Goal: Task Accomplishment & Management: Manage account settings

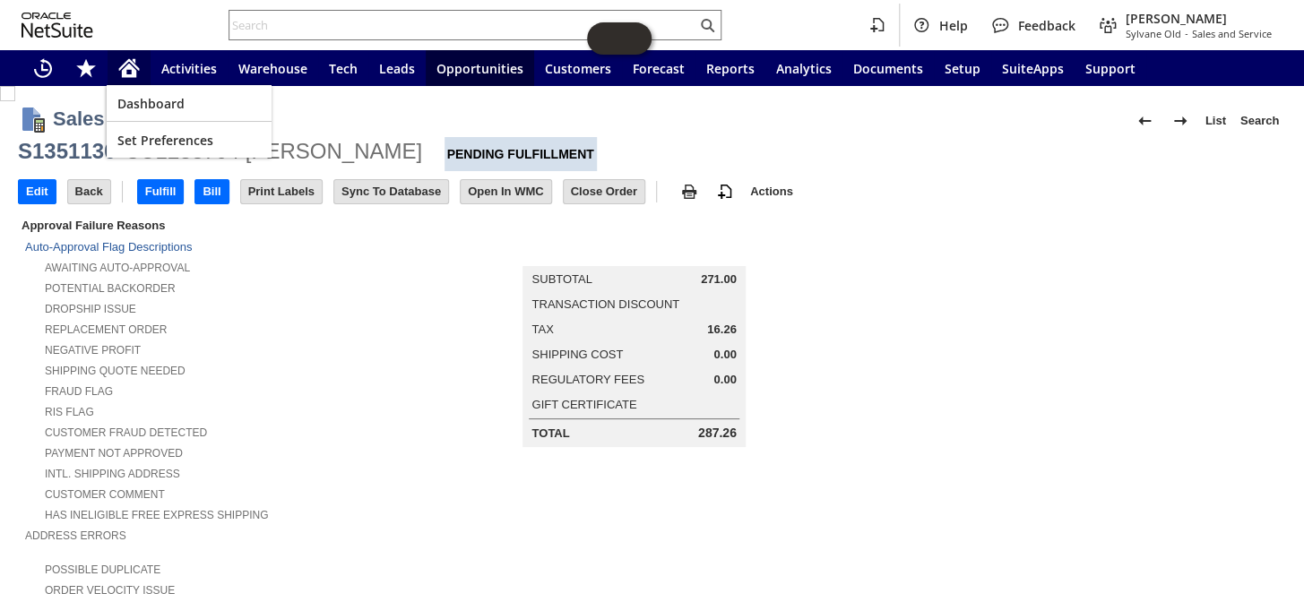
click at [131, 71] on icon "Home" at bounding box center [129, 70] width 14 height 13
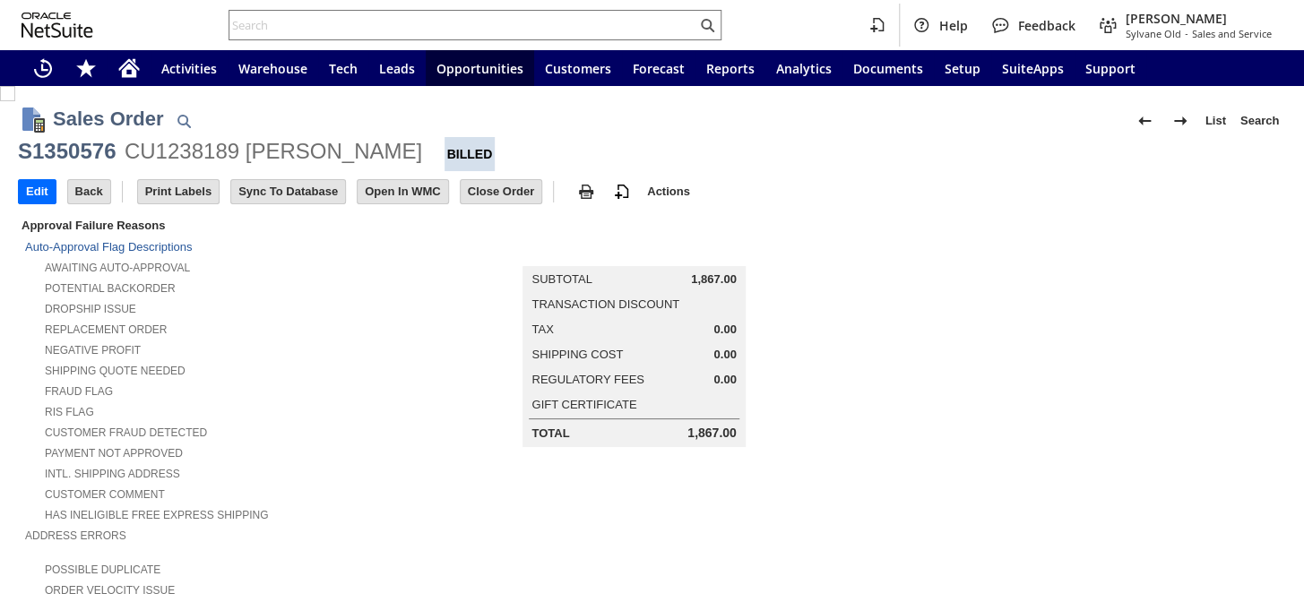
scroll to position [570, 0]
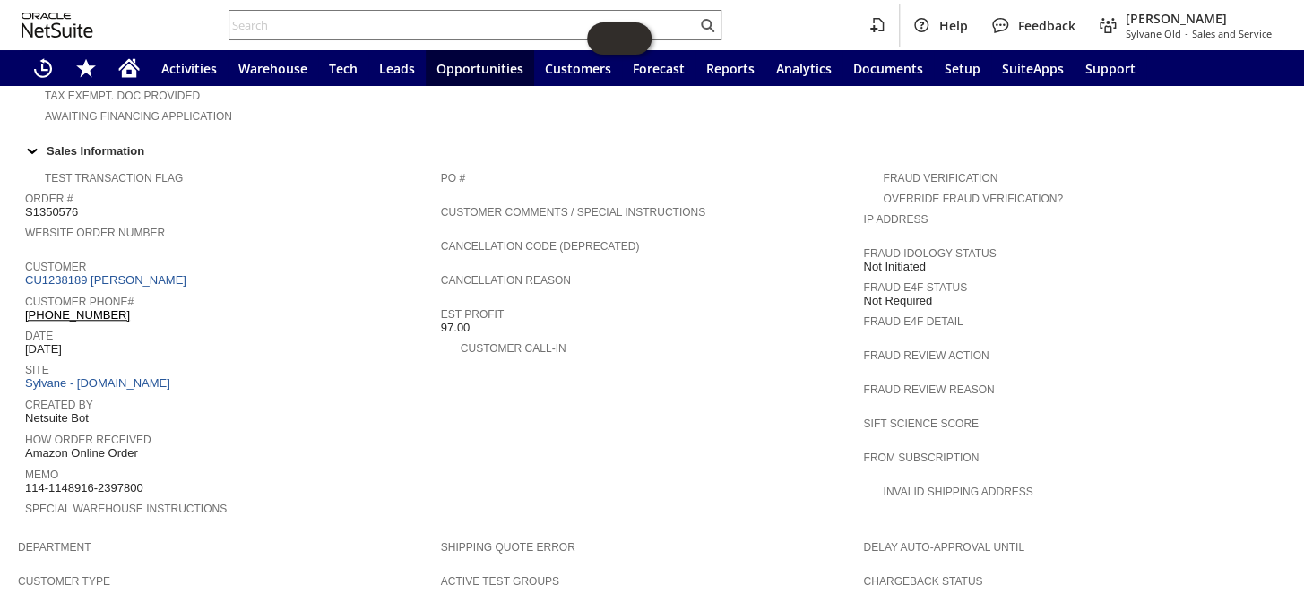
drag, startPoint x: 157, startPoint y: 275, endPoint x: 24, endPoint y: 282, distance: 132.8
click at [25, 290] on div "Customer Phone# (314) 282-9402 X36826" at bounding box center [228, 306] width 407 height 32
click at [294, 18] on input "text" at bounding box center [462, 25] width 467 height 22
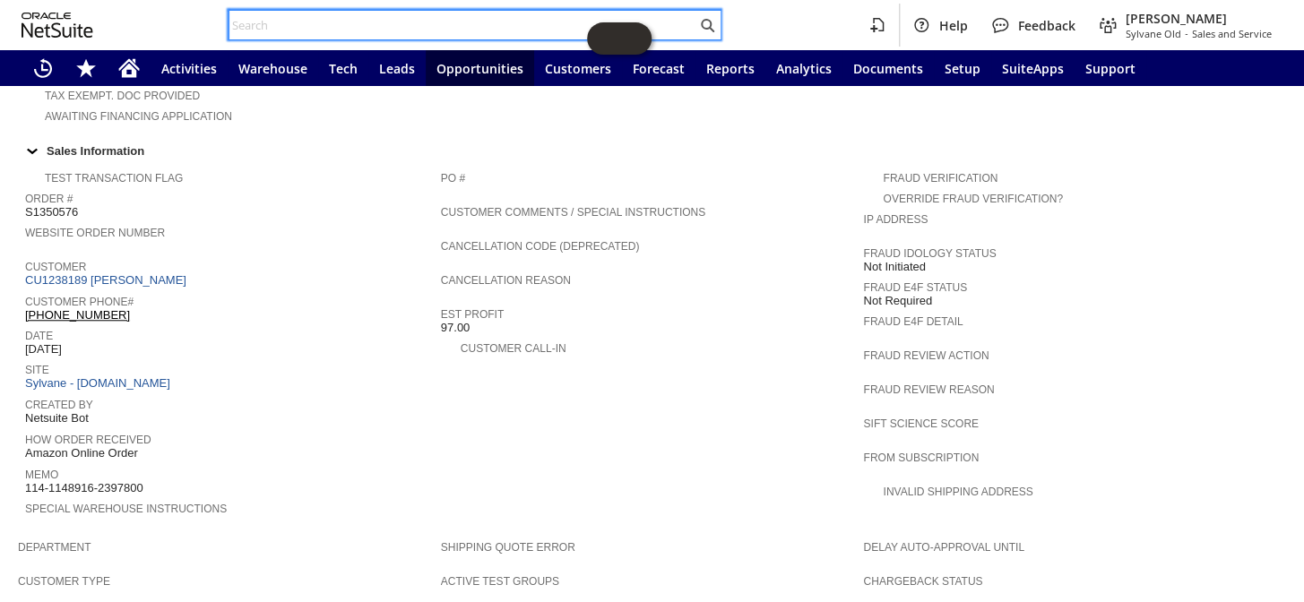
paste input "CR74513"
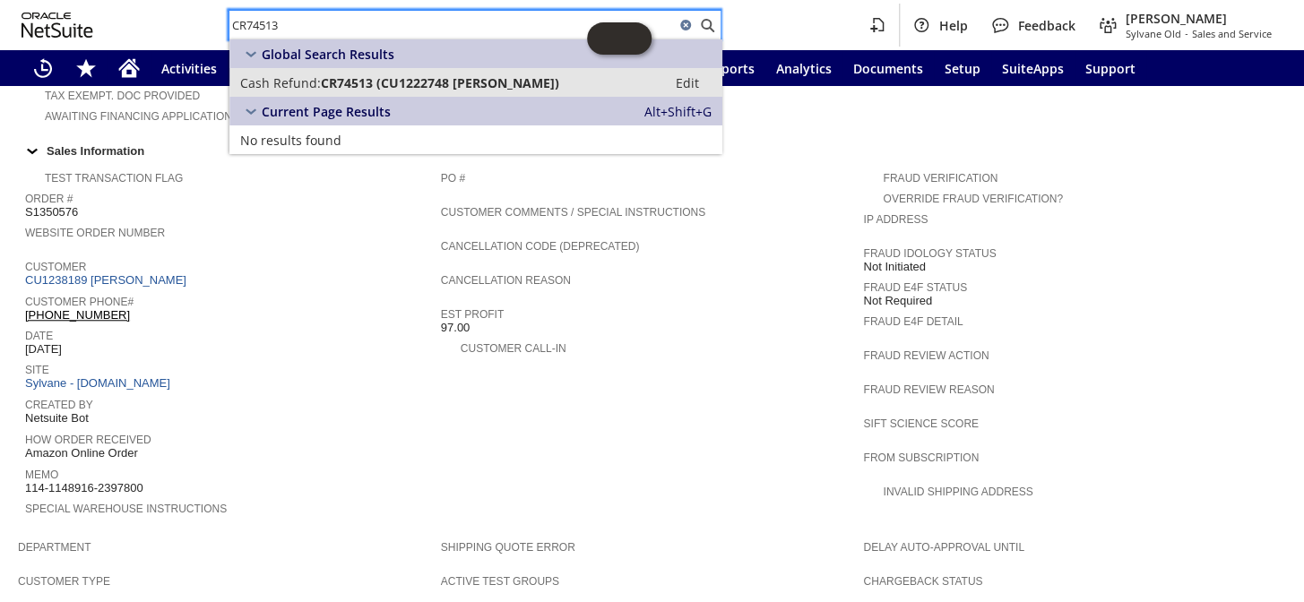
type input "CR74513"
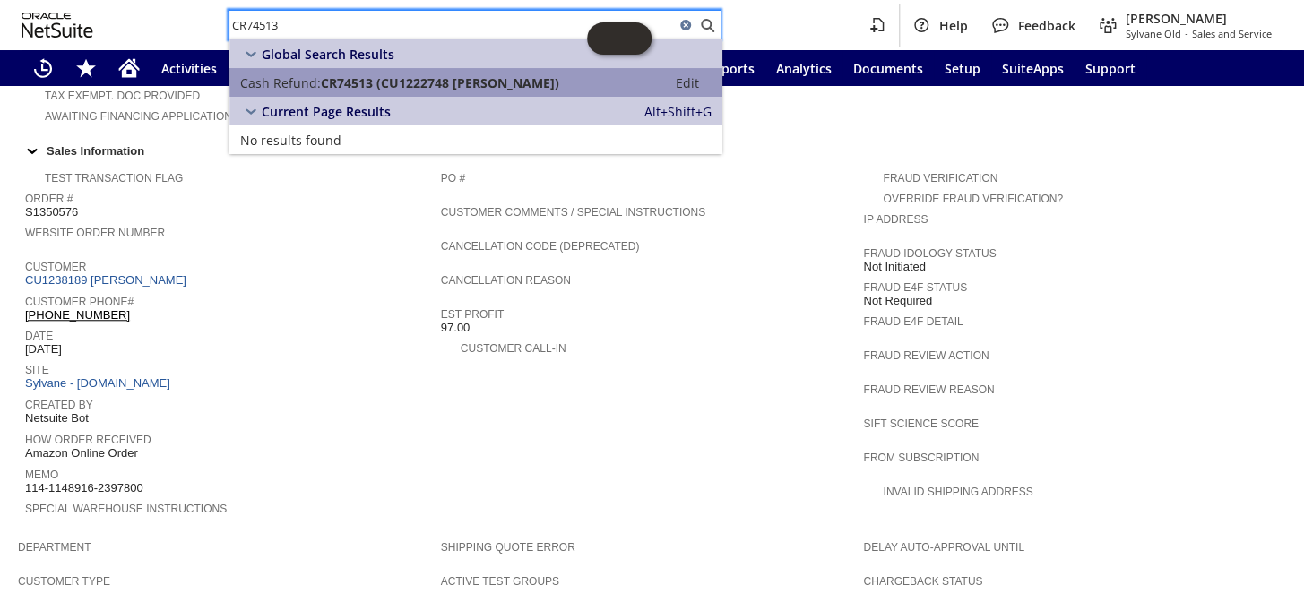
click at [404, 79] on span "CR74513 (CU1222748 Kristopher Wood)" at bounding box center [440, 82] width 238 height 17
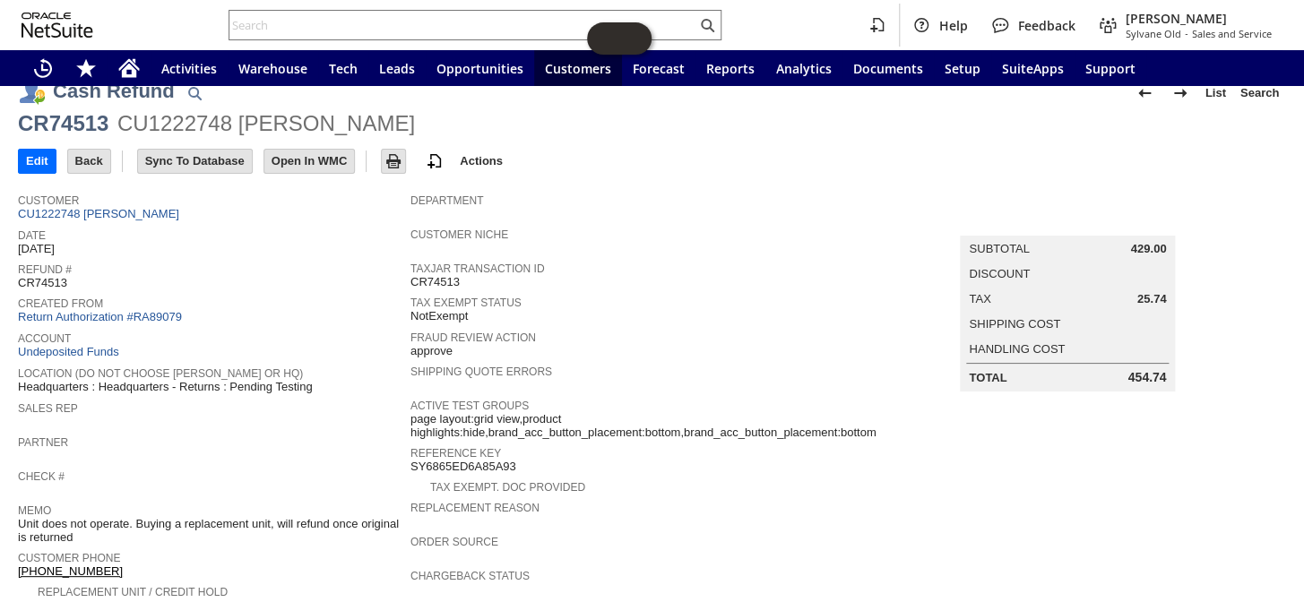
scroll to position [27, 0]
click at [133, 311] on link "Return Authorization #RA89079" at bounding box center [100, 317] width 164 height 13
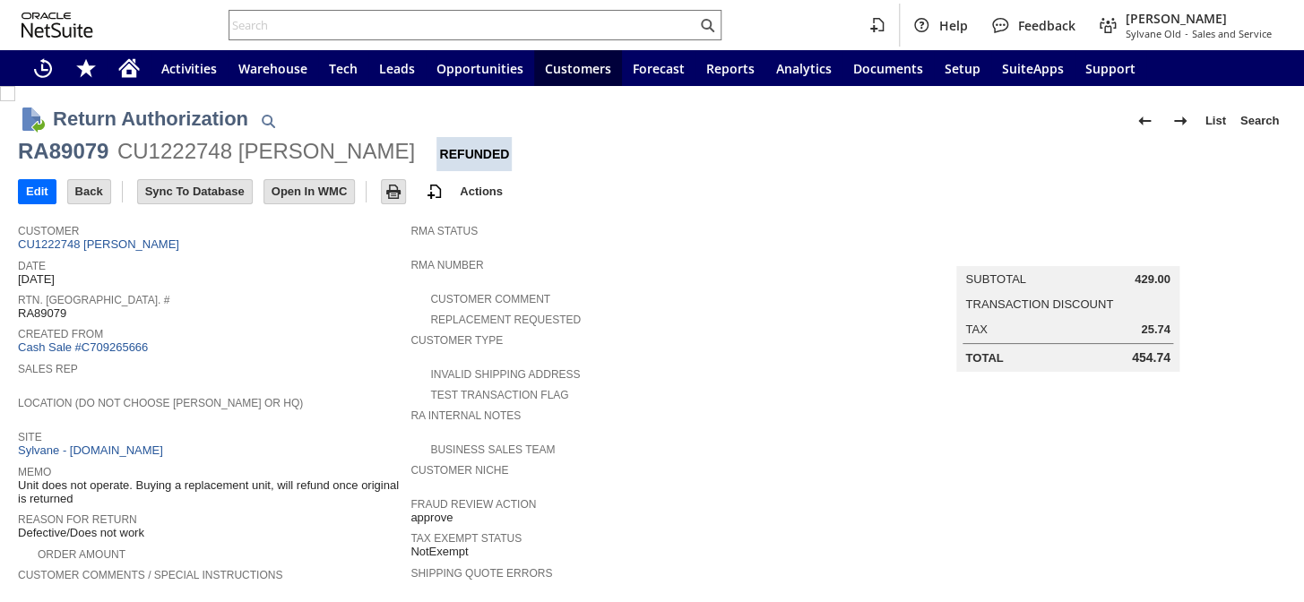
scroll to position [661, 0]
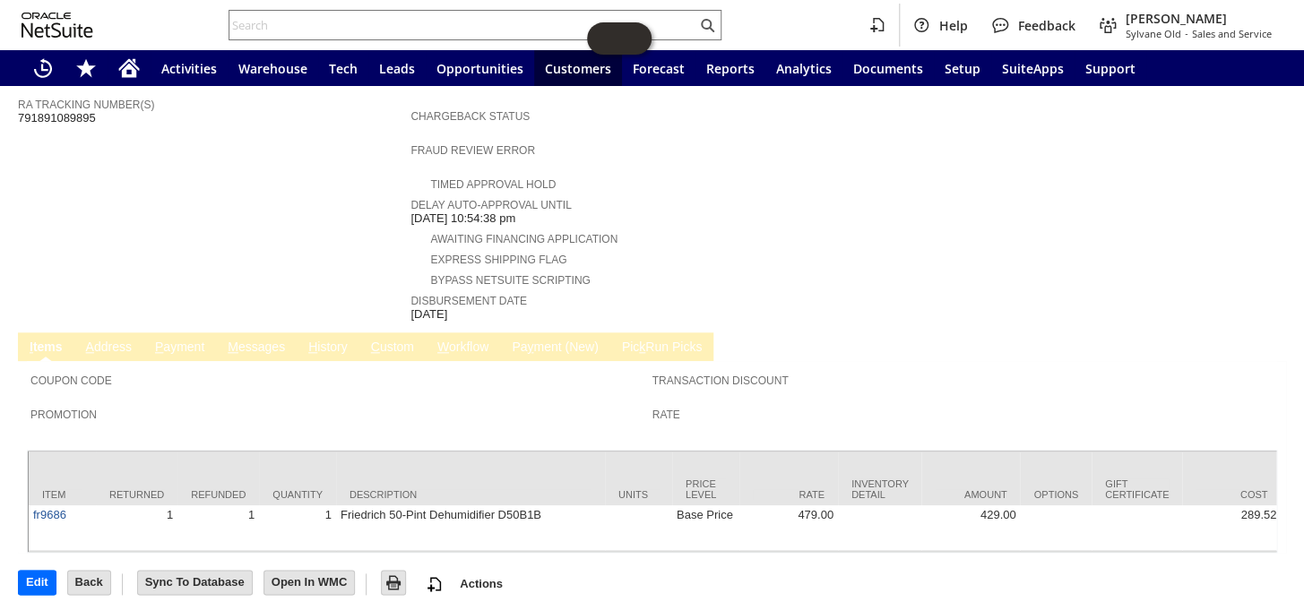
click at [251, 340] on link "M essages" at bounding box center [256, 348] width 66 height 17
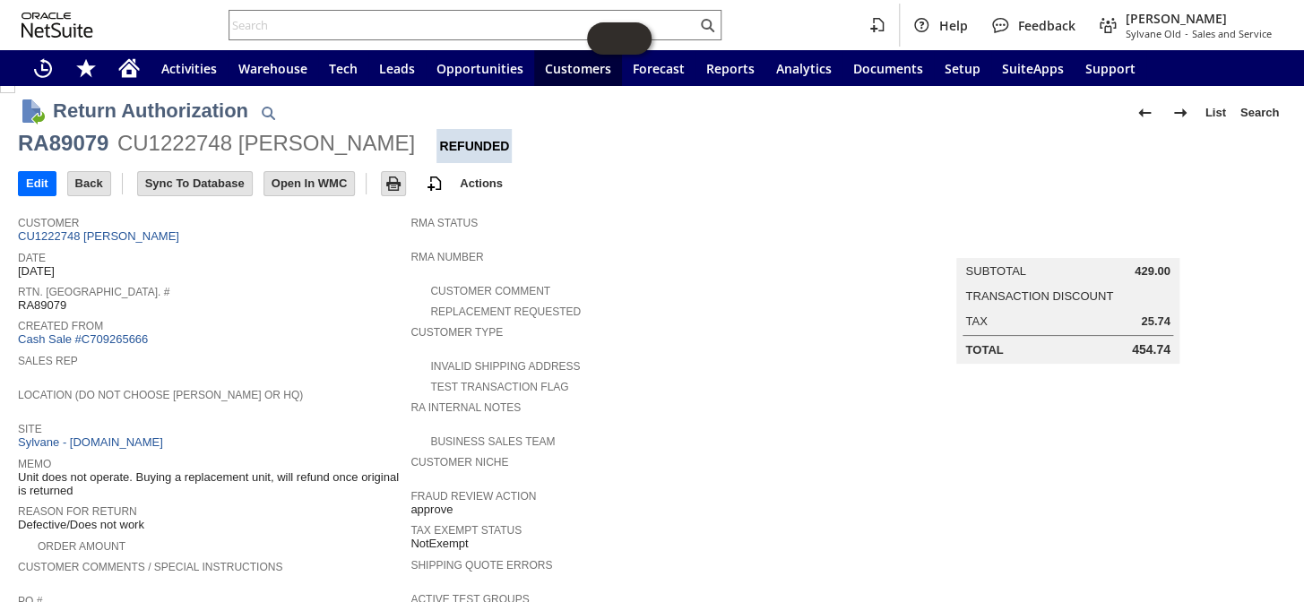
scroll to position [0, 0]
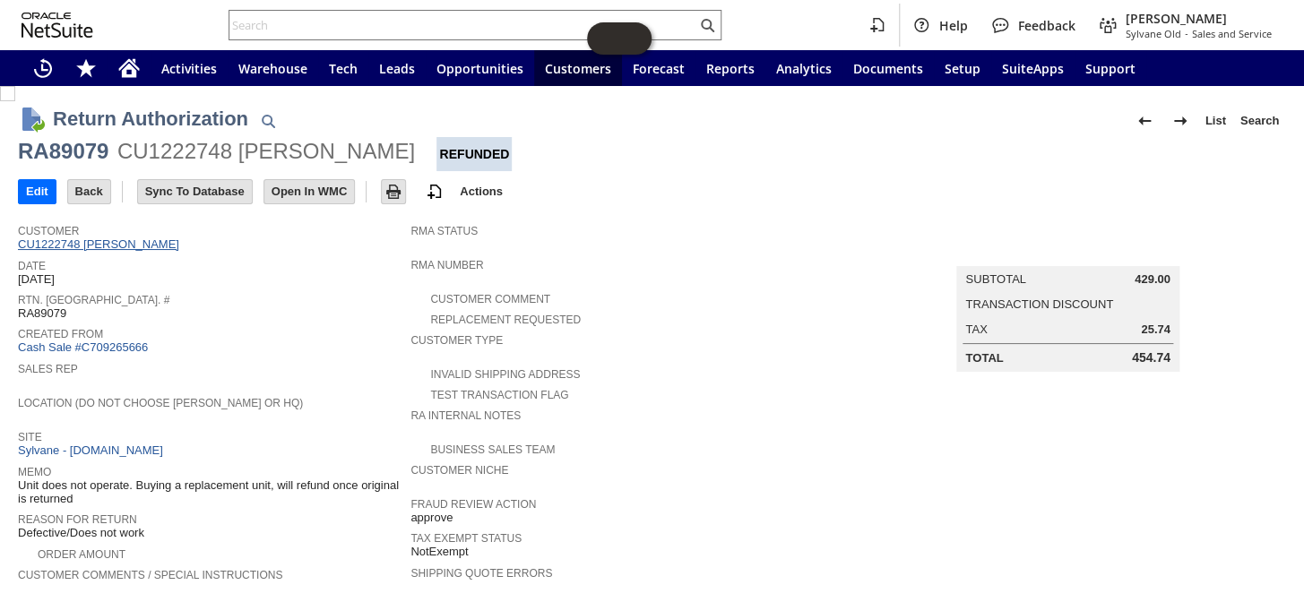
click at [125, 239] on link "CU1222748 Kristopher Wood" at bounding box center [101, 243] width 166 height 13
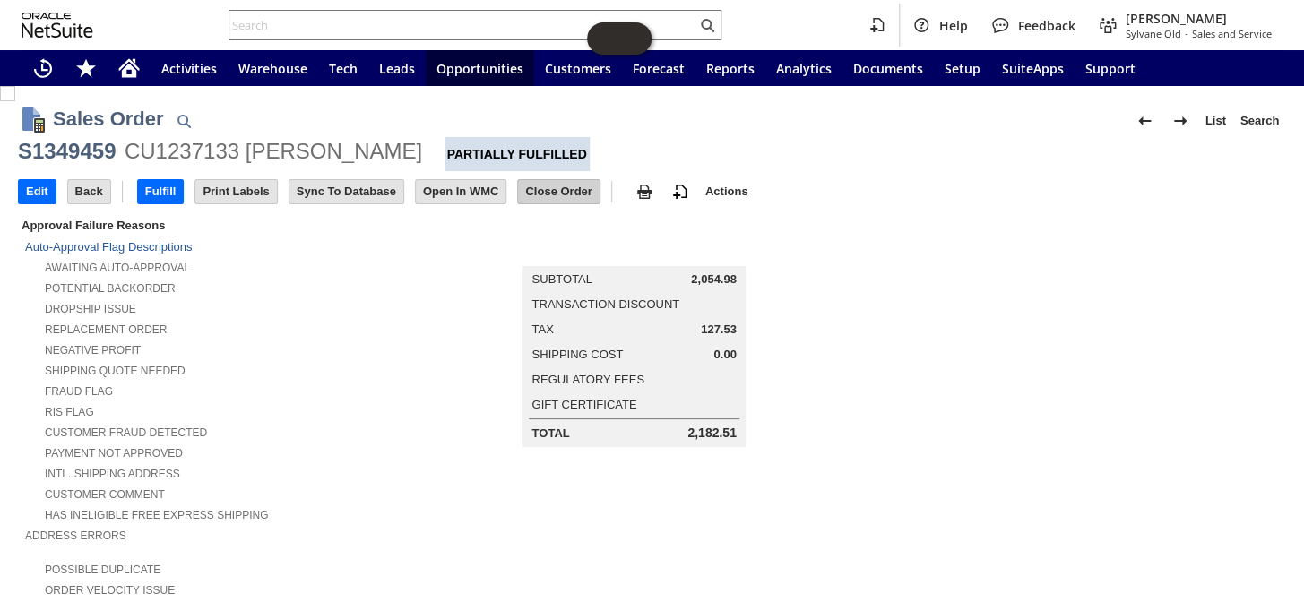
click at [560, 195] on input "Close Order" at bounding box center [558, 191] width 81 height 23
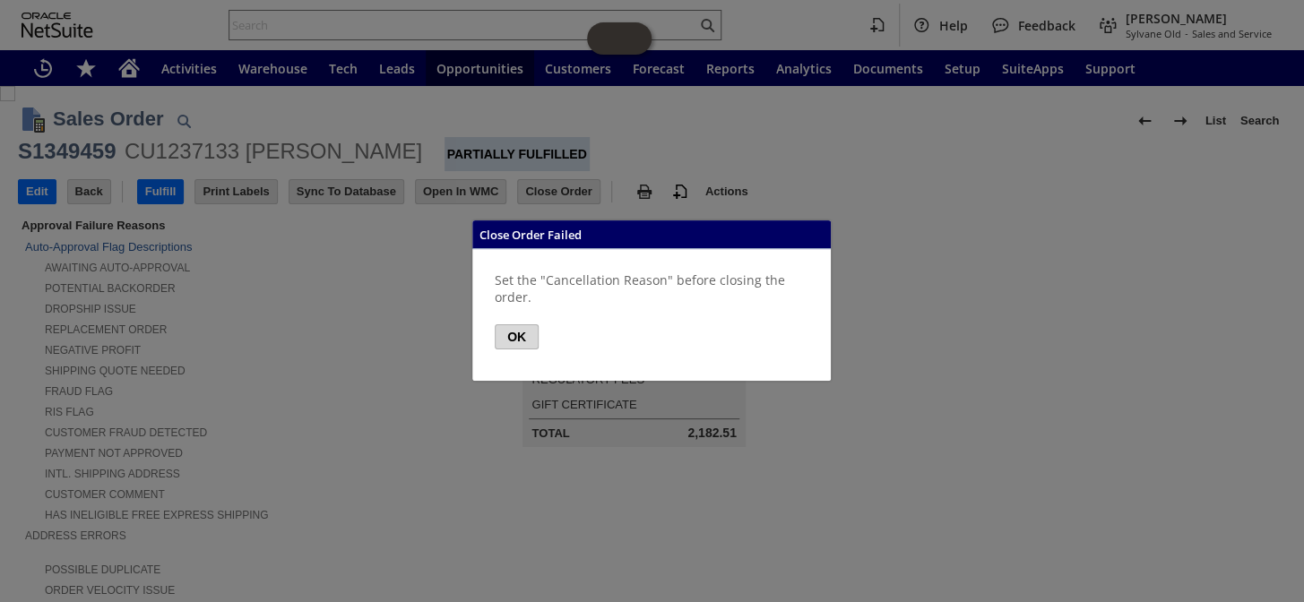
click at [509, 338] on button "OK" at bounding box center [517, 336] width 44 height 25
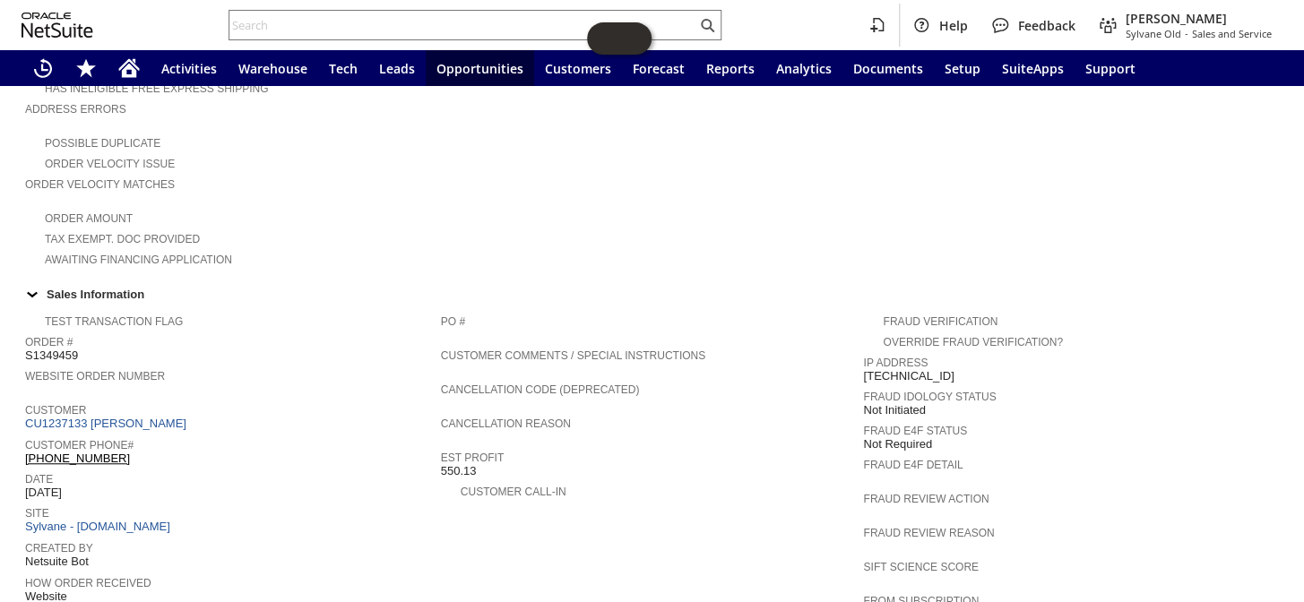
scroll to position [410, 0]
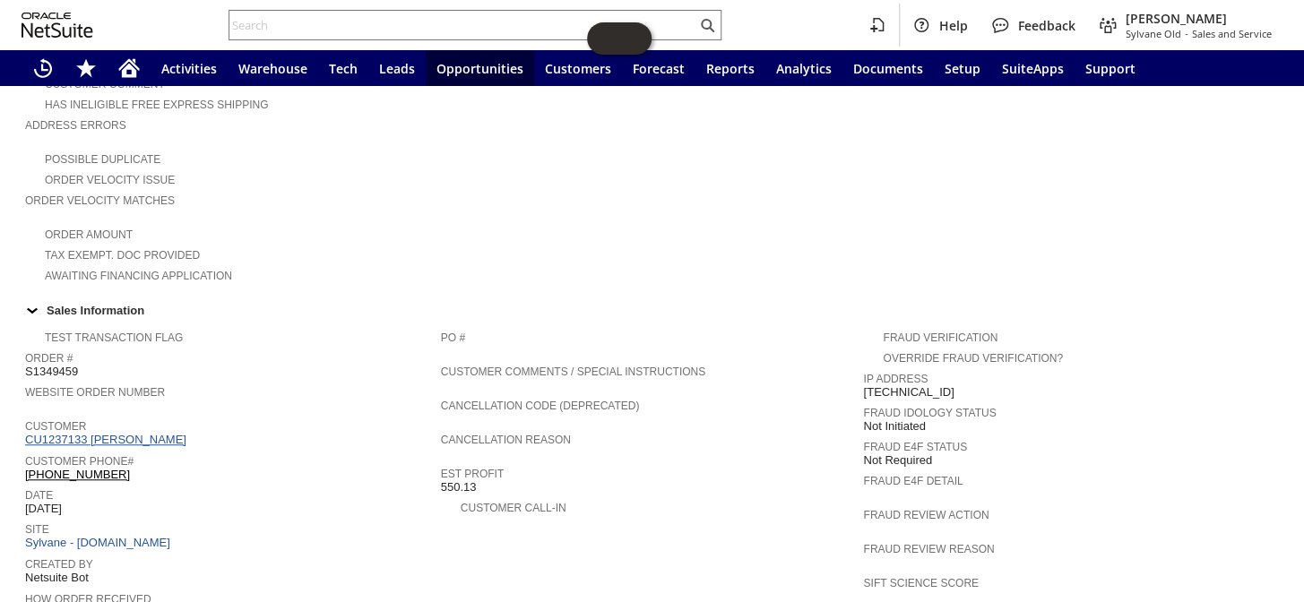
click at [123, 433] on link "CU1237133 [PERSON_NAME]" at bounding box center [108, 439] width 166 height 13
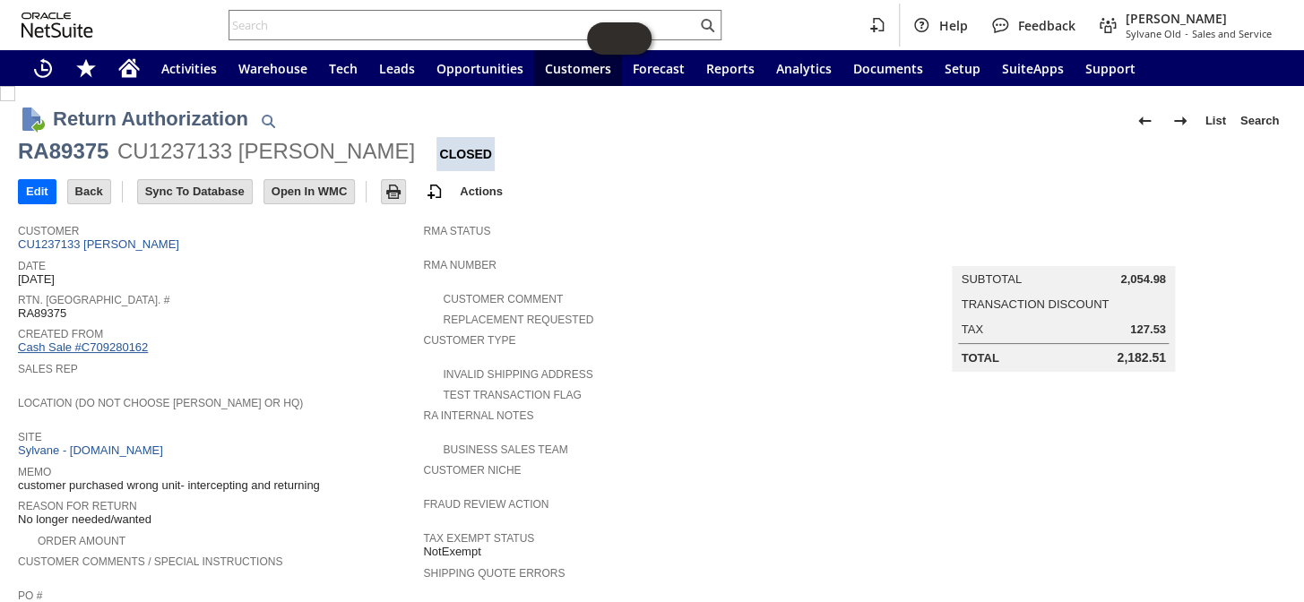
click at [57, 344] on link "Cash Sale #C709280162" at bounding box center [83, 346] width 130 height 13
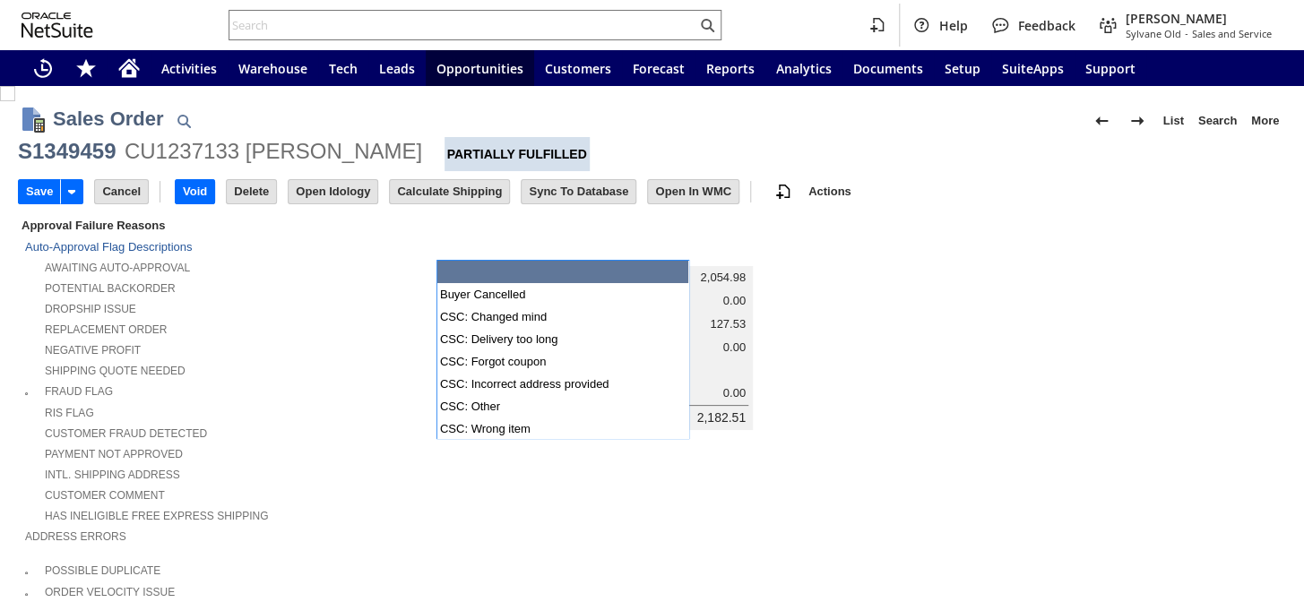
type input "Intelligent Recommendations¹⁰"
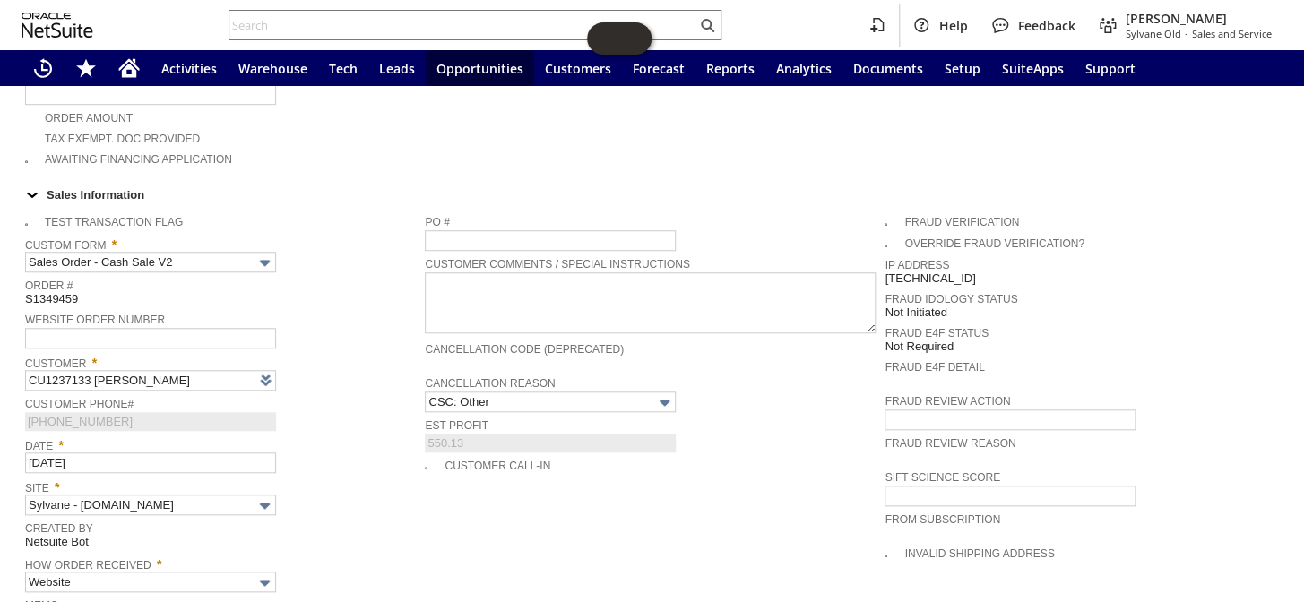
scroll to position [570, 0]
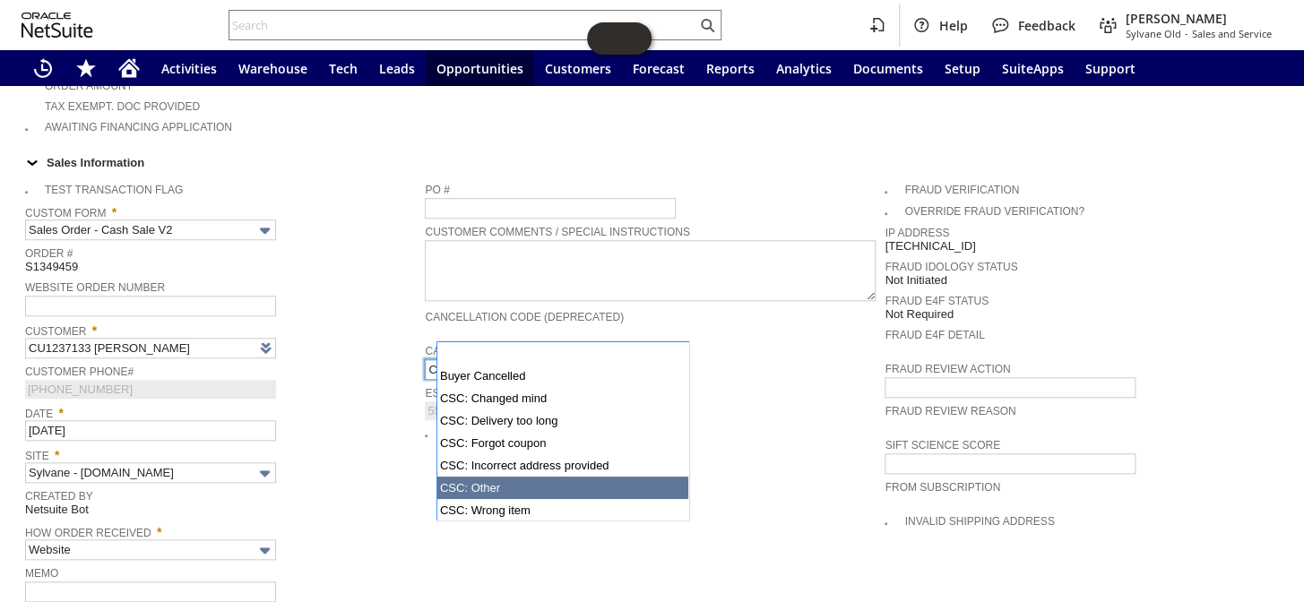
click at [610, 359] on input "CSC: Other" at bounding box center [550, 369] width 251 height 21
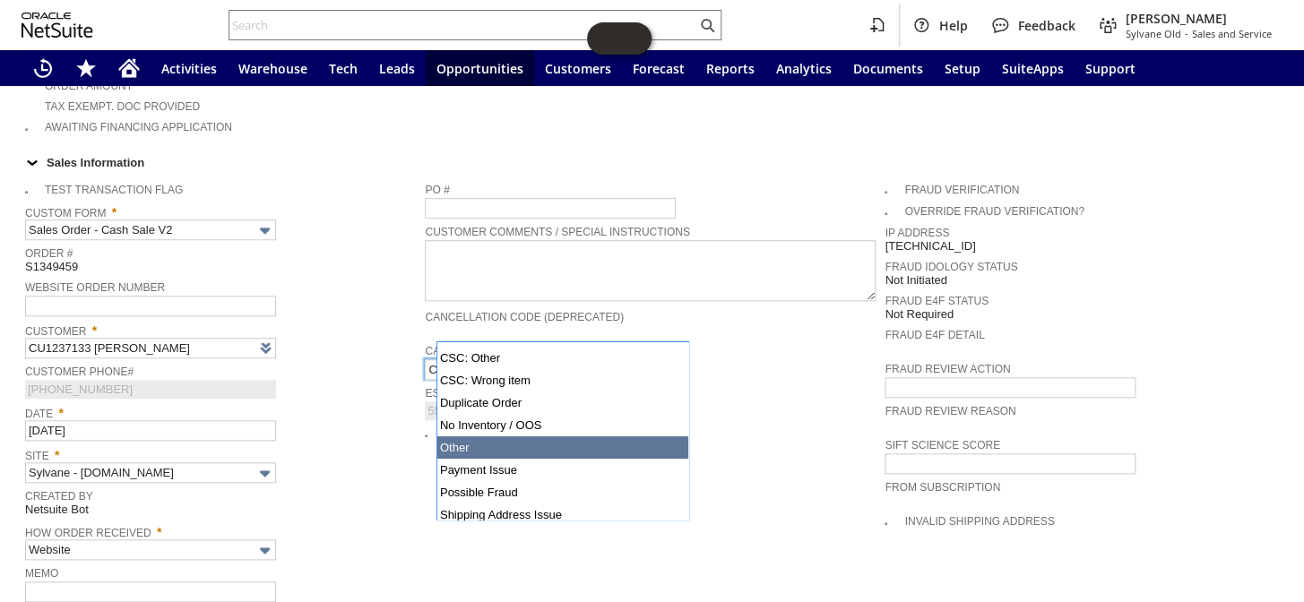
type input "Other"
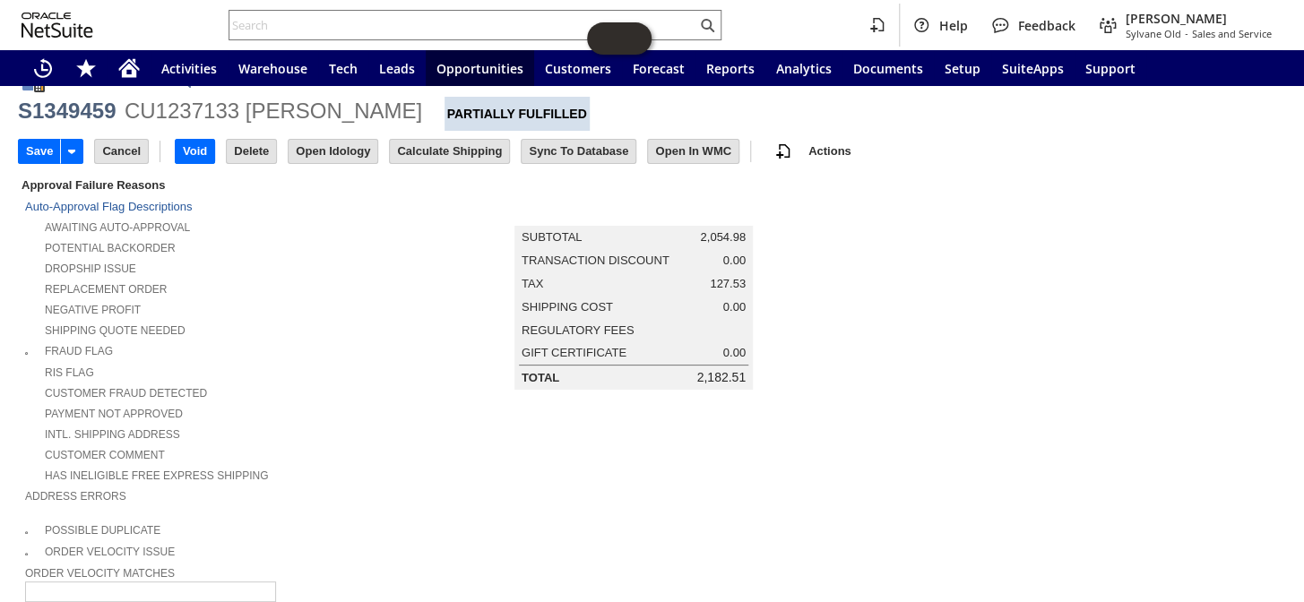
scroll to position [0, 0]
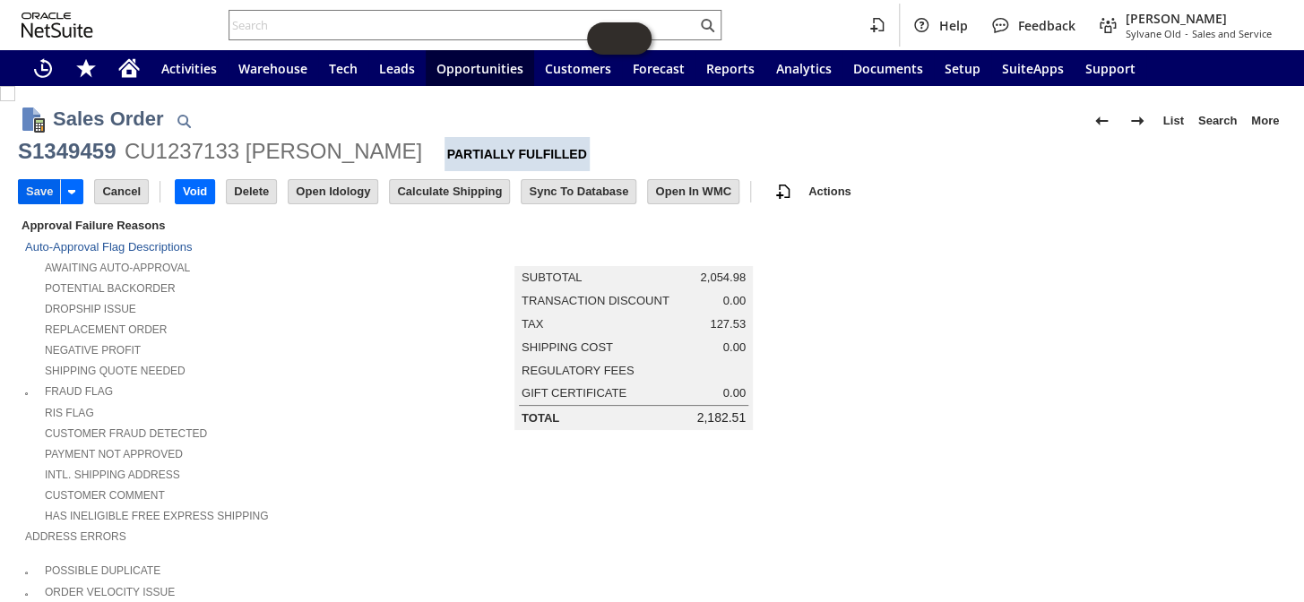
click at [39, 196] on input "Save" at bounding box center [39, 191] width 41 height 23
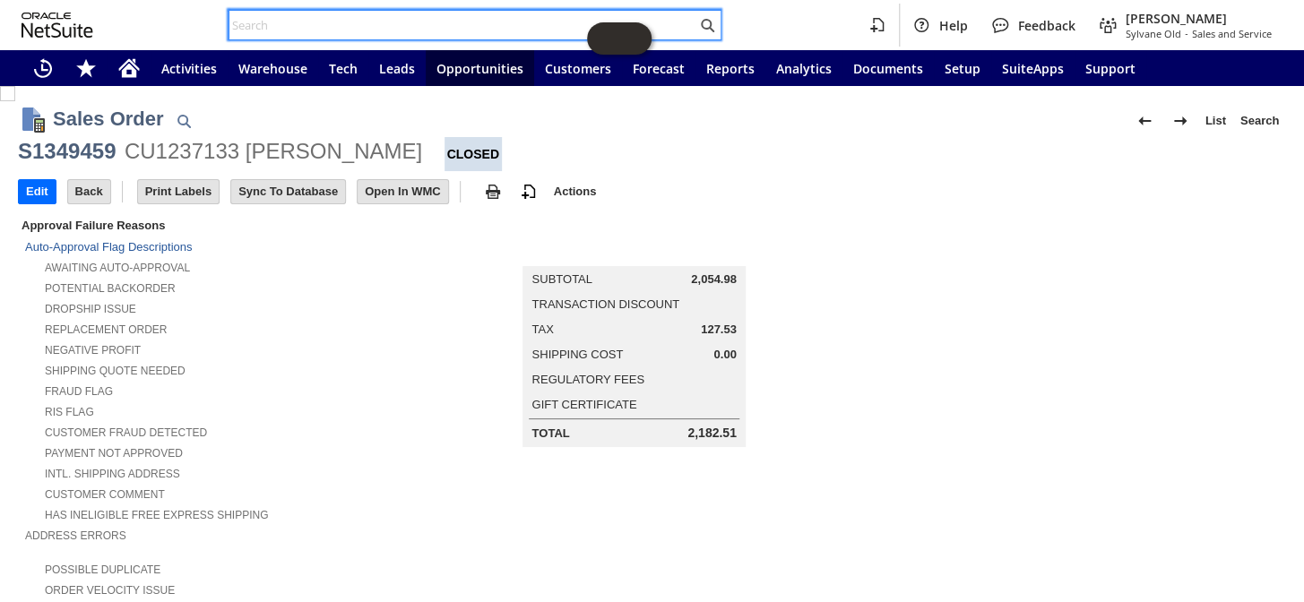
click at [343, 18] on input "text" at bounding box center [462, 25] width 467 height 22
paste input "myriahlea@yahoo.com"
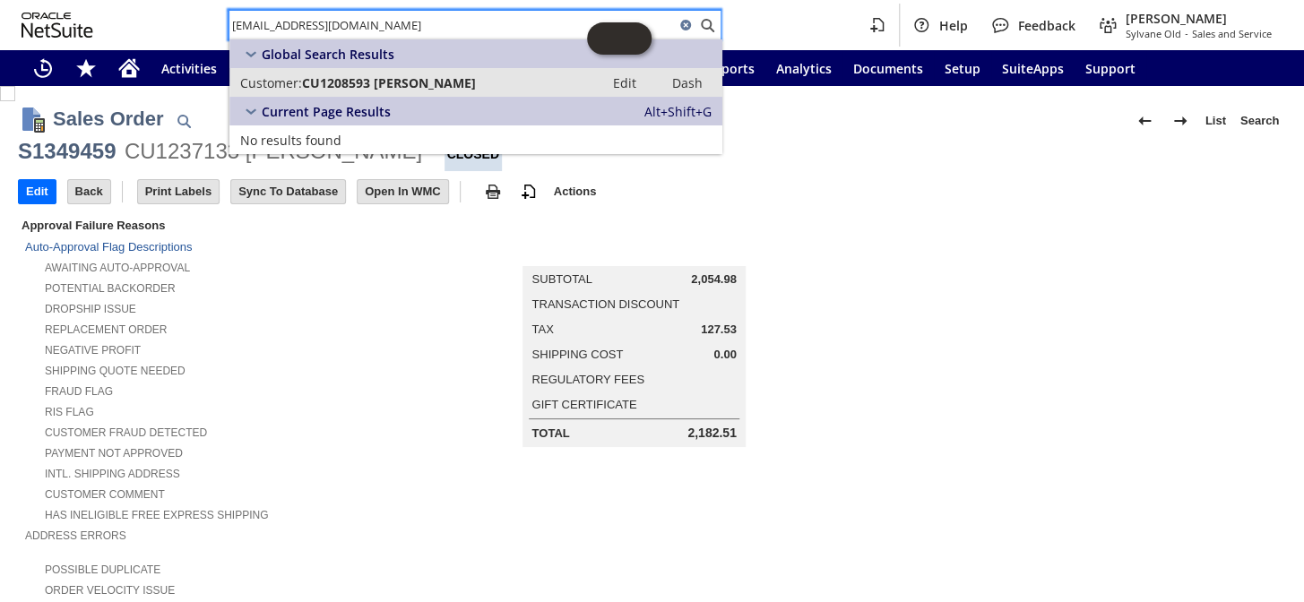
type input "myriahlea@yahoo.com"
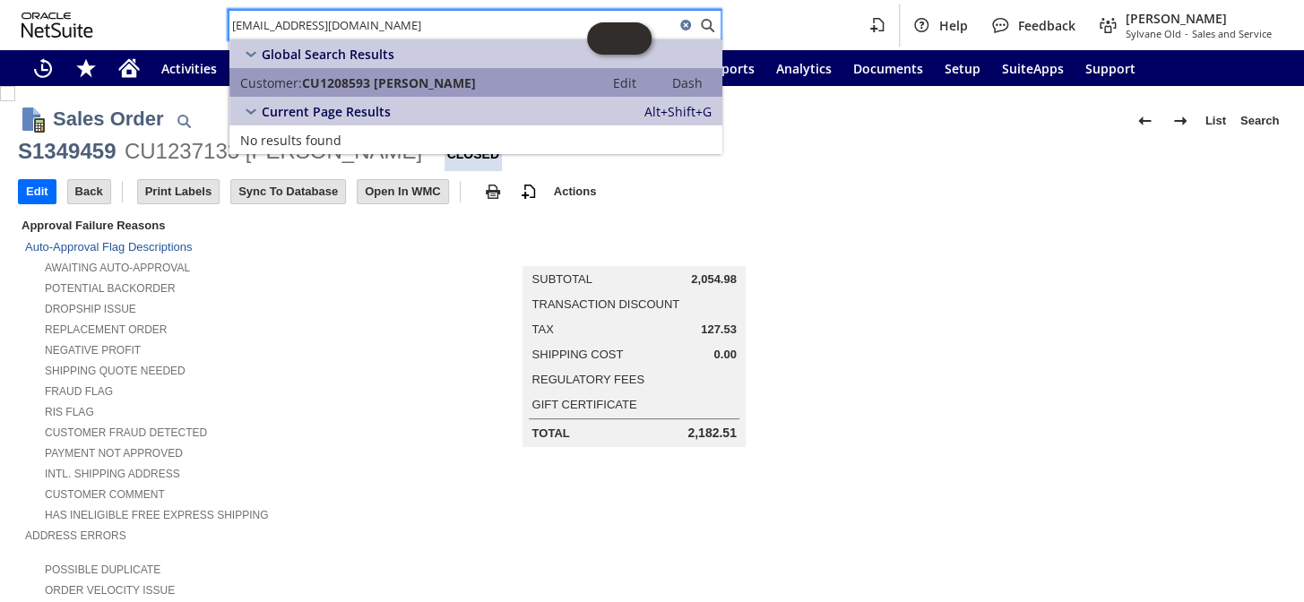
click at [367, 78] on span "CU1208593 Myriah Guenther" at bounding box center [389, 82] width 174 height 17
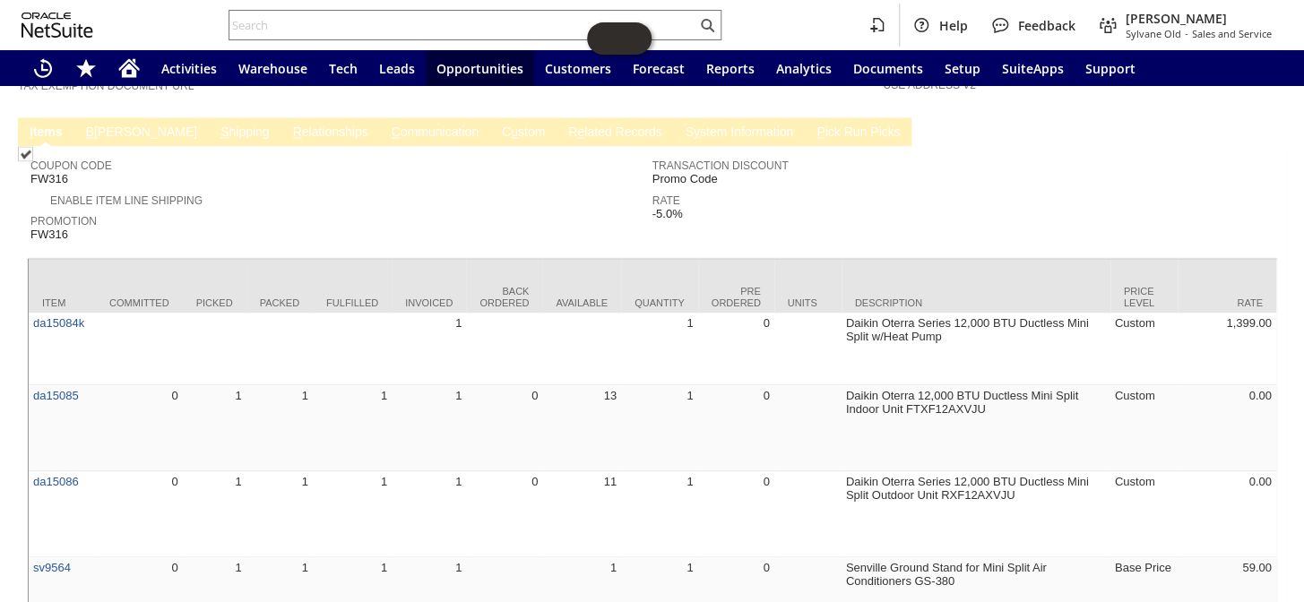
scroll to position [1303, 0]
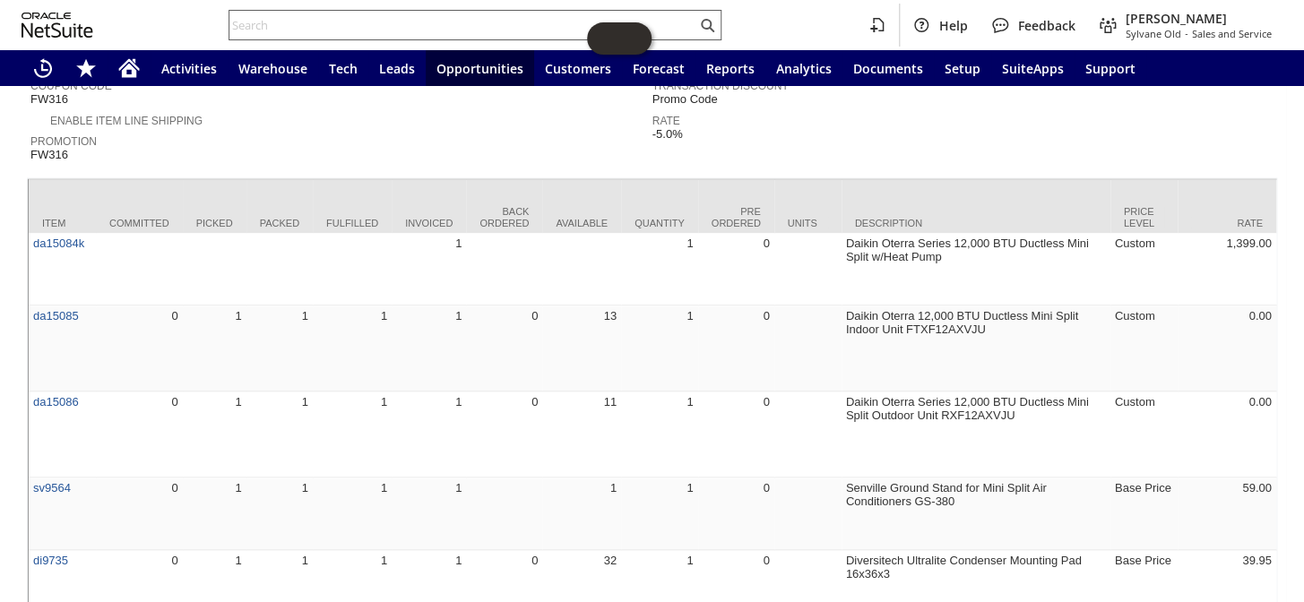
click at [364, 23] on input "text" at bounding box center [462, 25] width 467 height 22
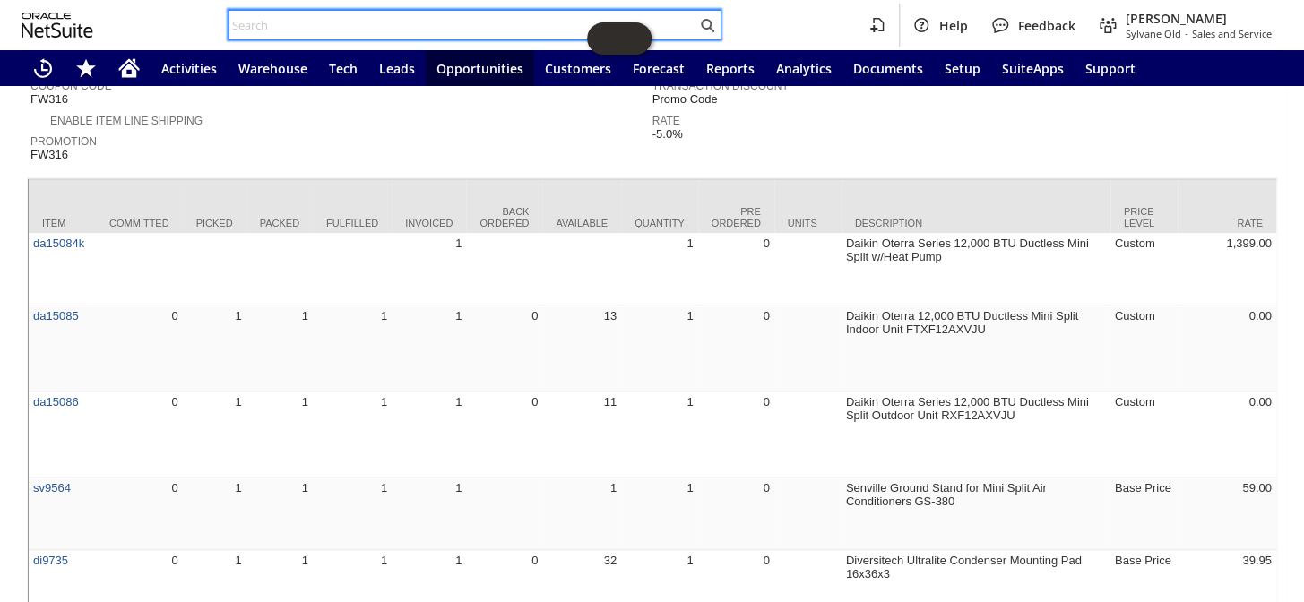
paste input "RA89420"
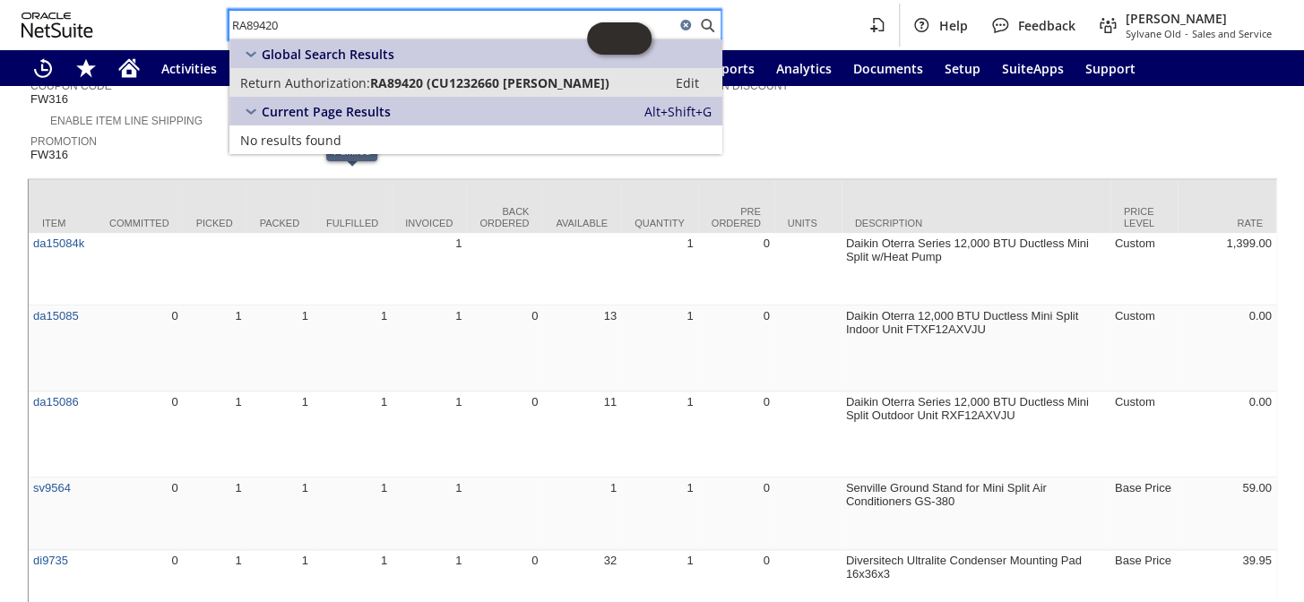
type input "RA89420"
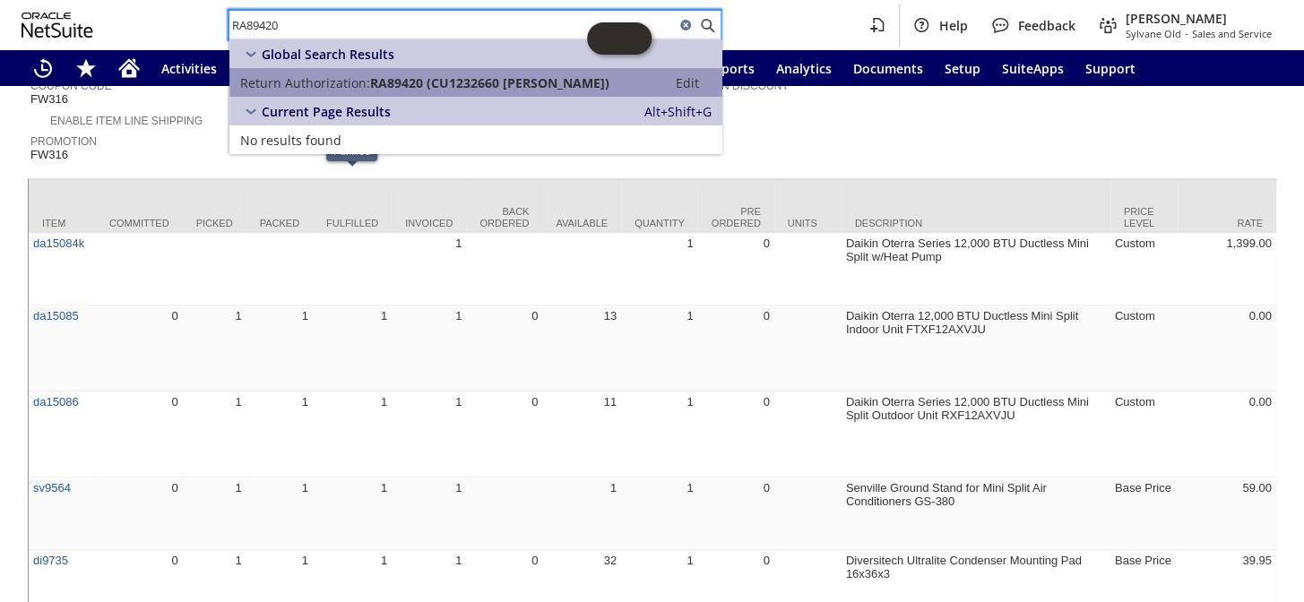
click at [438, 87] on span "RA89420 (CU1232660 Emily Dell)" at bounding box center [489, 82] width 239 height 17
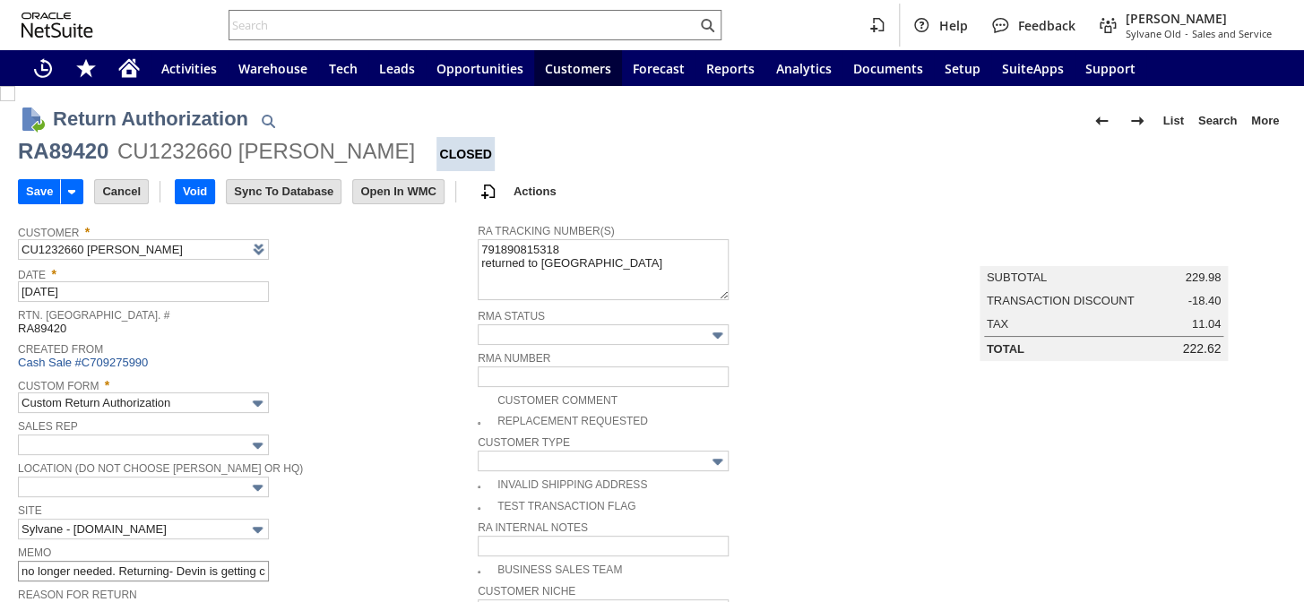
type input "Add"
type input "Copy Previous"
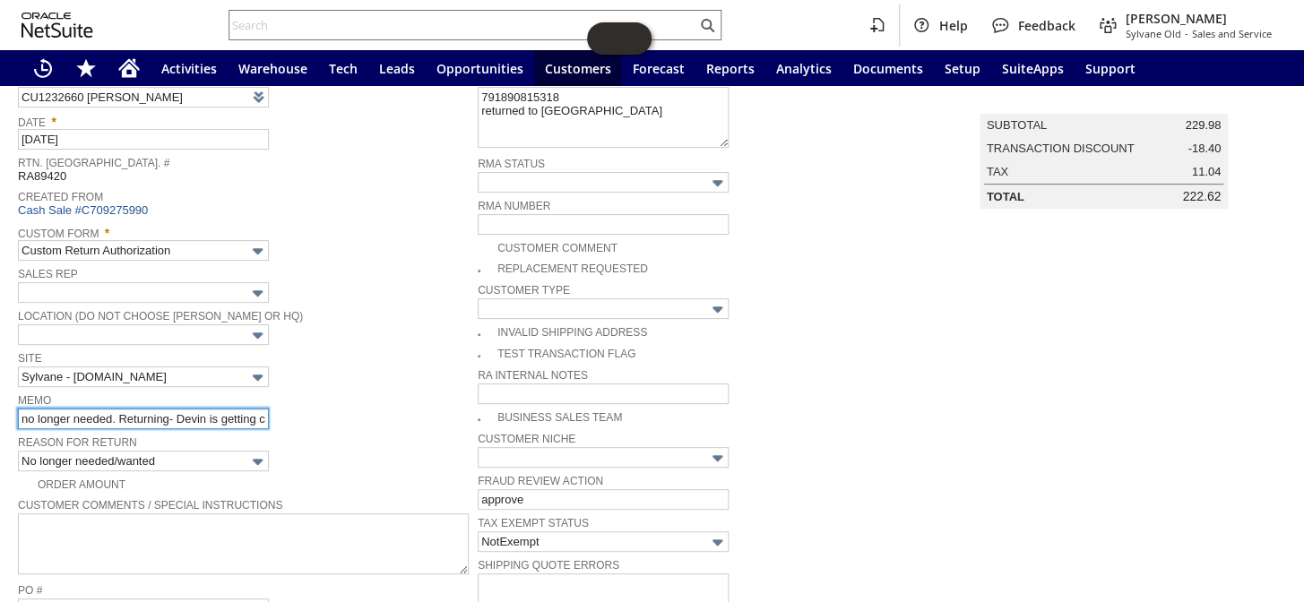
click at [22, 411] on input "no longer needed. Returning- Devin is getting credit from the manfuactuer-" at bounding box center [143, 419] width 251 height 21
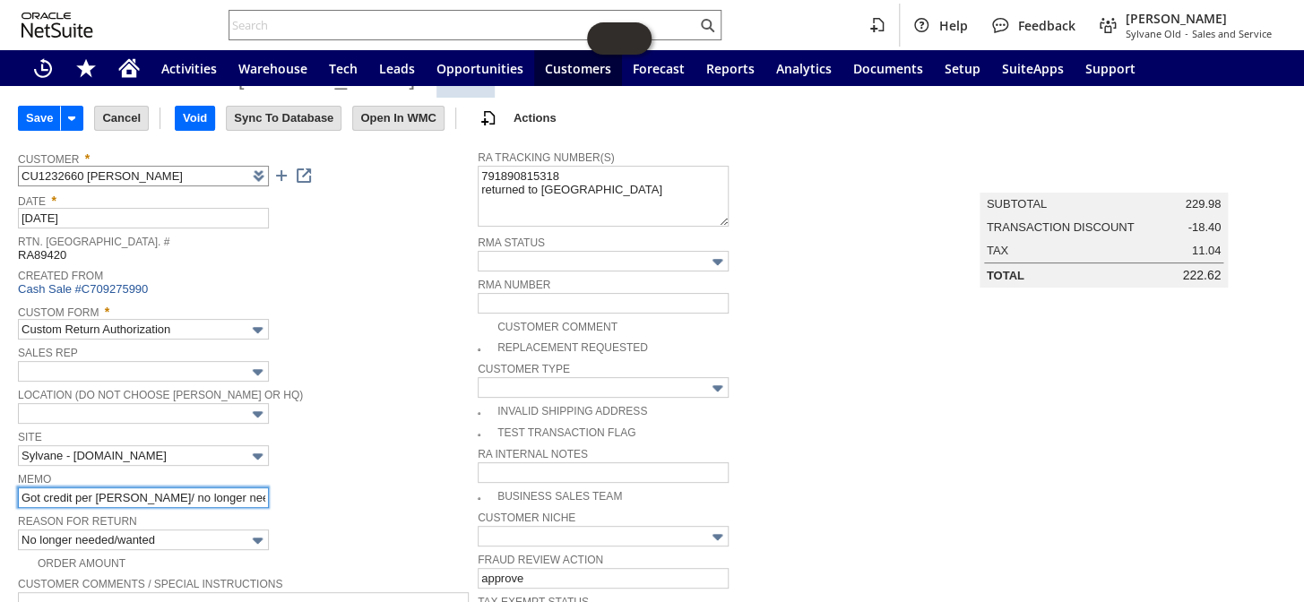
scroll to position [0, 0]
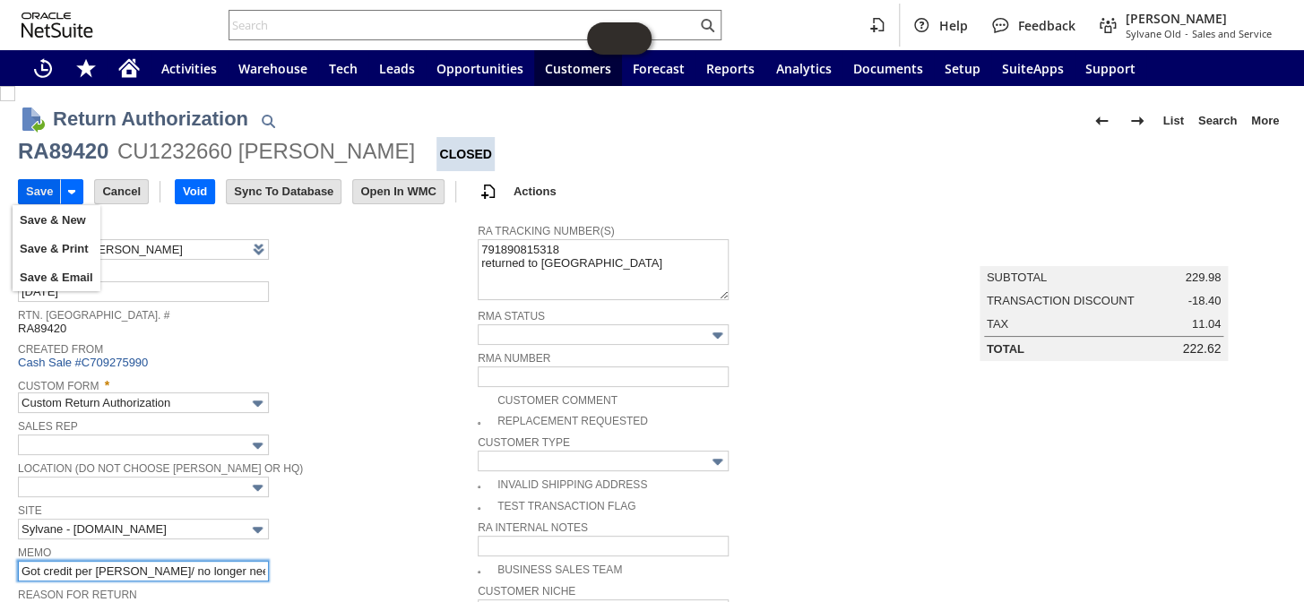
type input "Got credit per [PERSON_NAME]/ no longer needed. Returning- Devin is getting cre…"
click at [38, 193] on input "Save" at bounding box center [39, 191] width 41 height 23
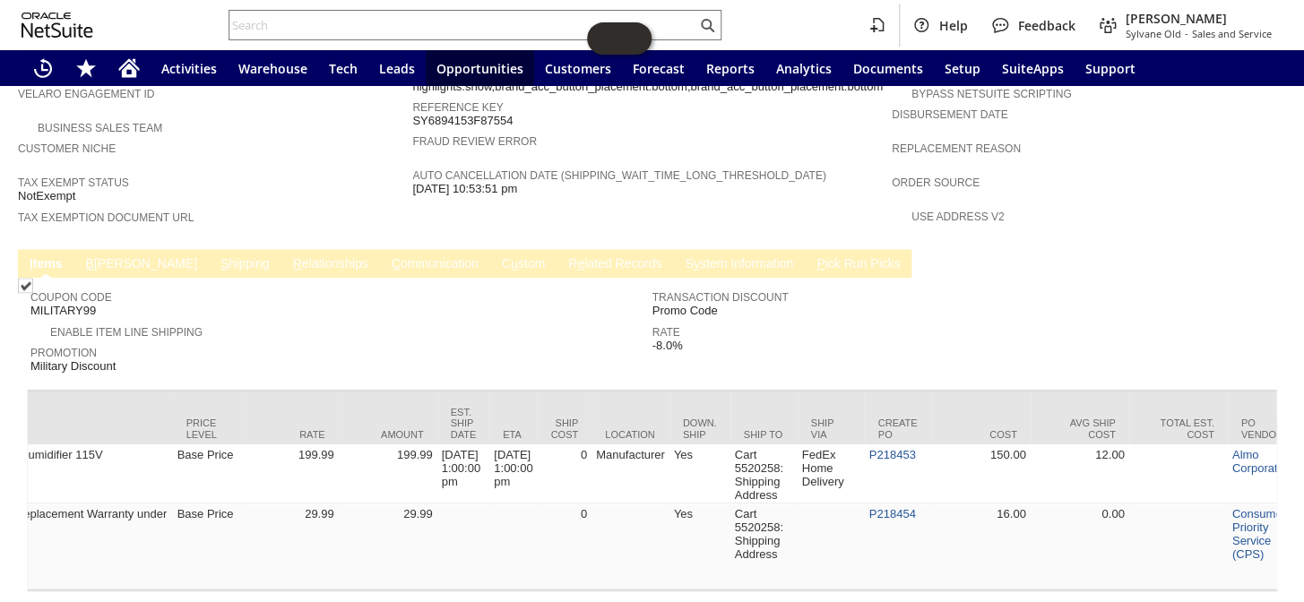
scroll to position [0, 955]
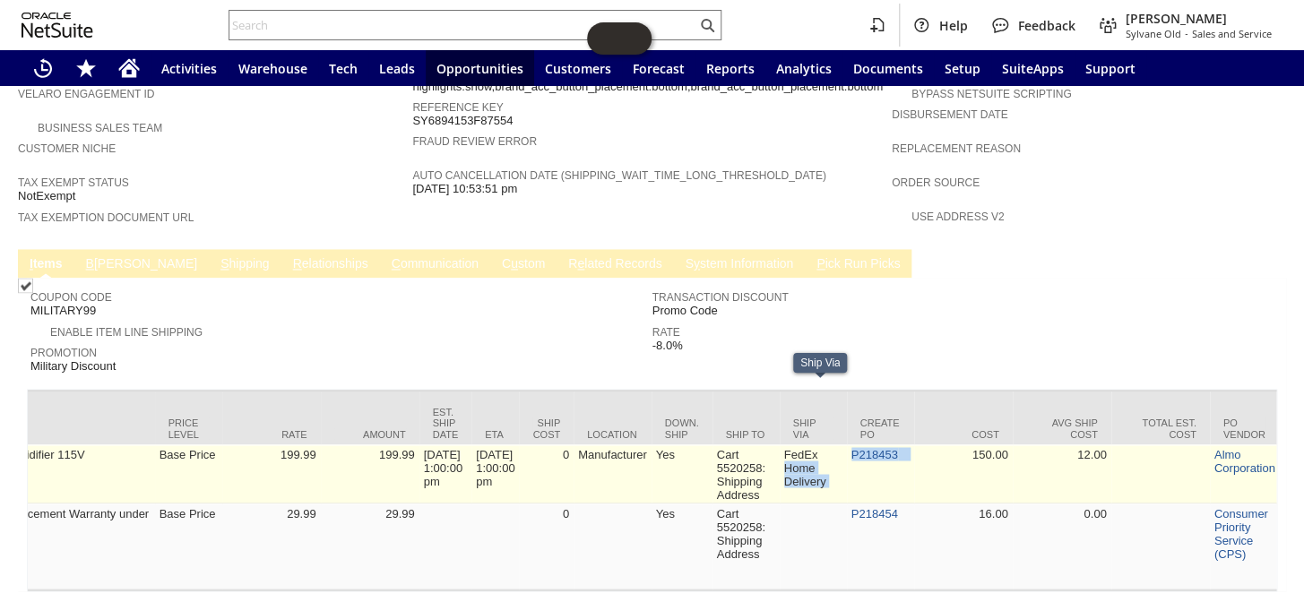
drag, startPoint x: 938, startPoint y: 392, endPoint x: 848, endPoint y: 396, distance: 89.7
copy tr "Home Delivery P218453"
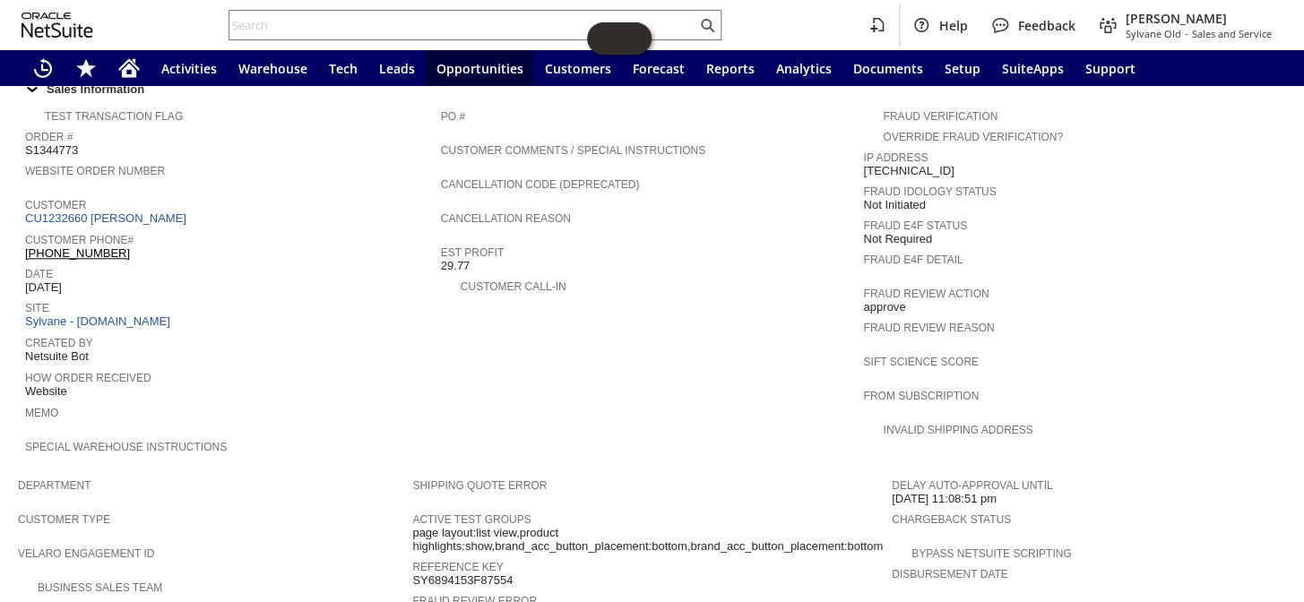
scroll to position [602, 0]
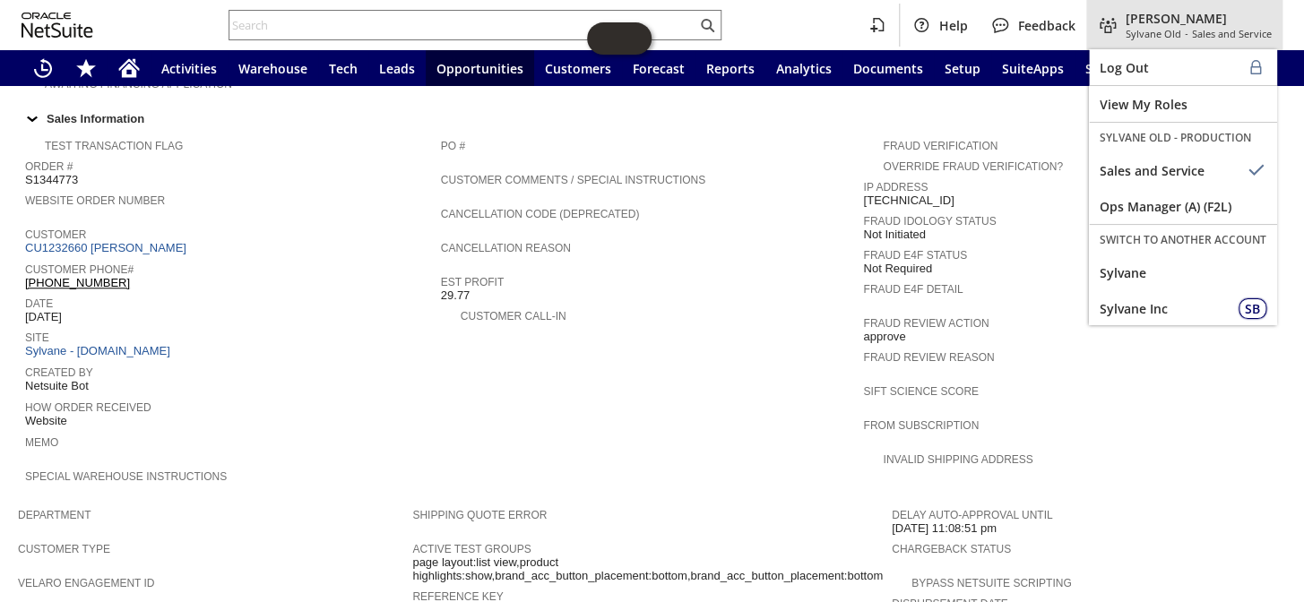
click at [1133, 22] on span "[PERSON_NAME]" at bounding box center [1198, 18] width 146 height 17
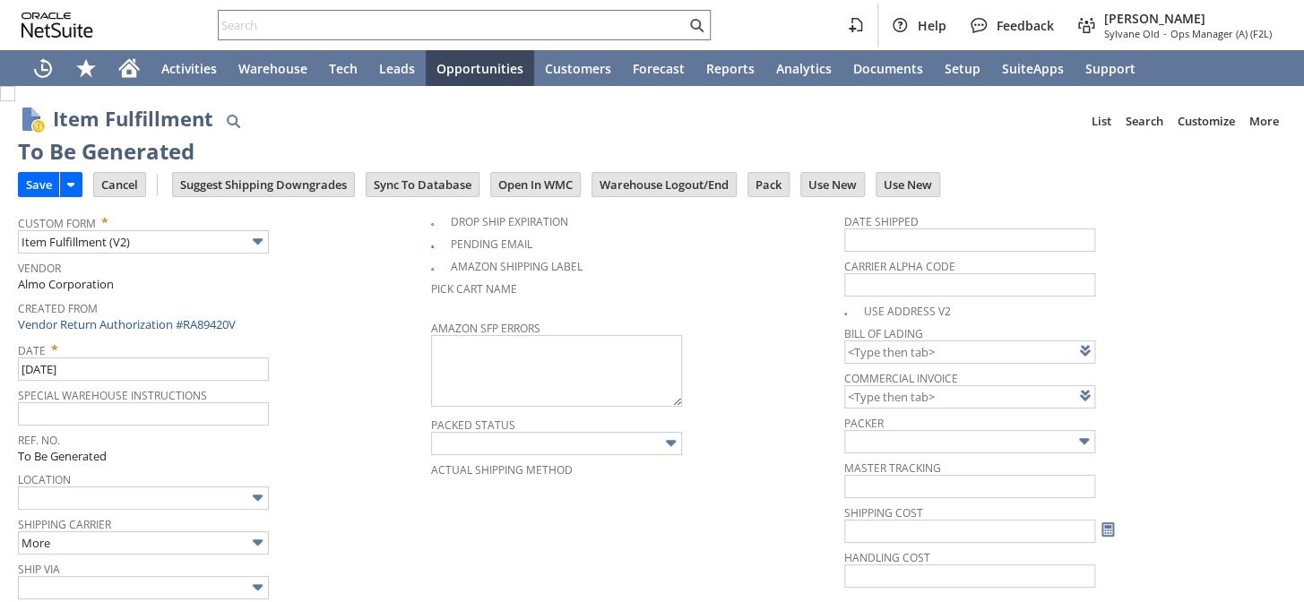
type input "0.00"
click at [31, 182] on input "Save" at bounding box center [39, 184] width 40 height 23
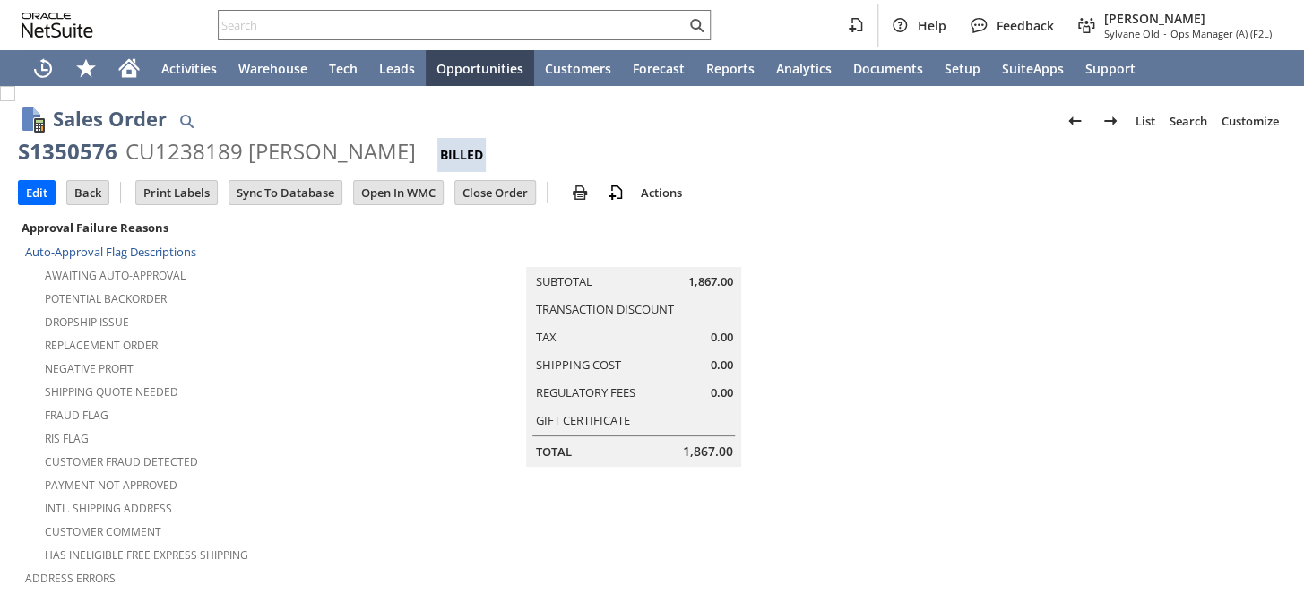
scroll to position [651, 0]
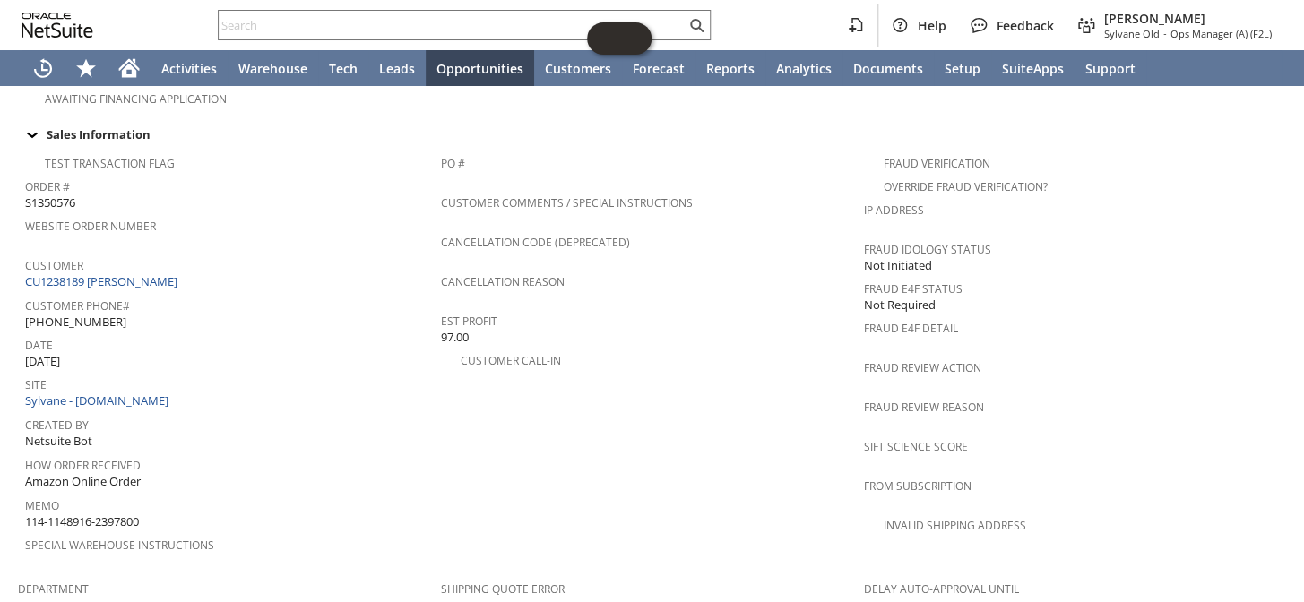
drag, startPoint x: 155, startPoint y: 462, endPoint x: 24, endPoint y: 469, distance: 131.0
click at [25, 493] on div "Memo 114-1148916-2397800" at bounding box center [228, 512] width 407 height 38
copy span "114-1148916-2397800"
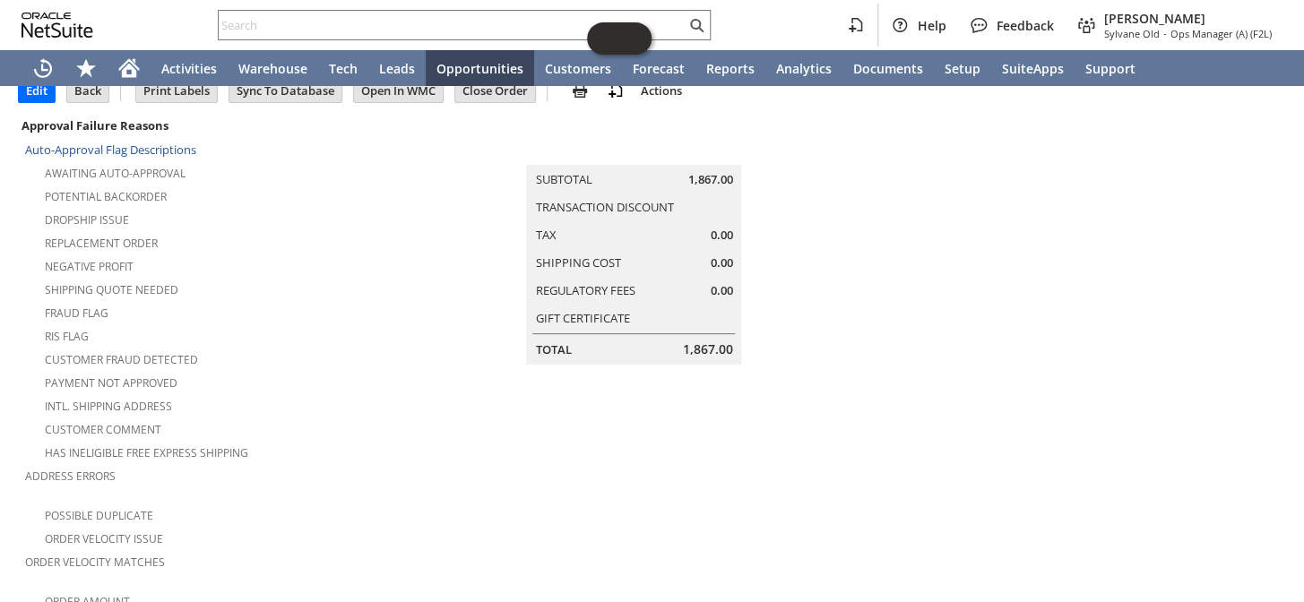
scroll to position [0, 0]
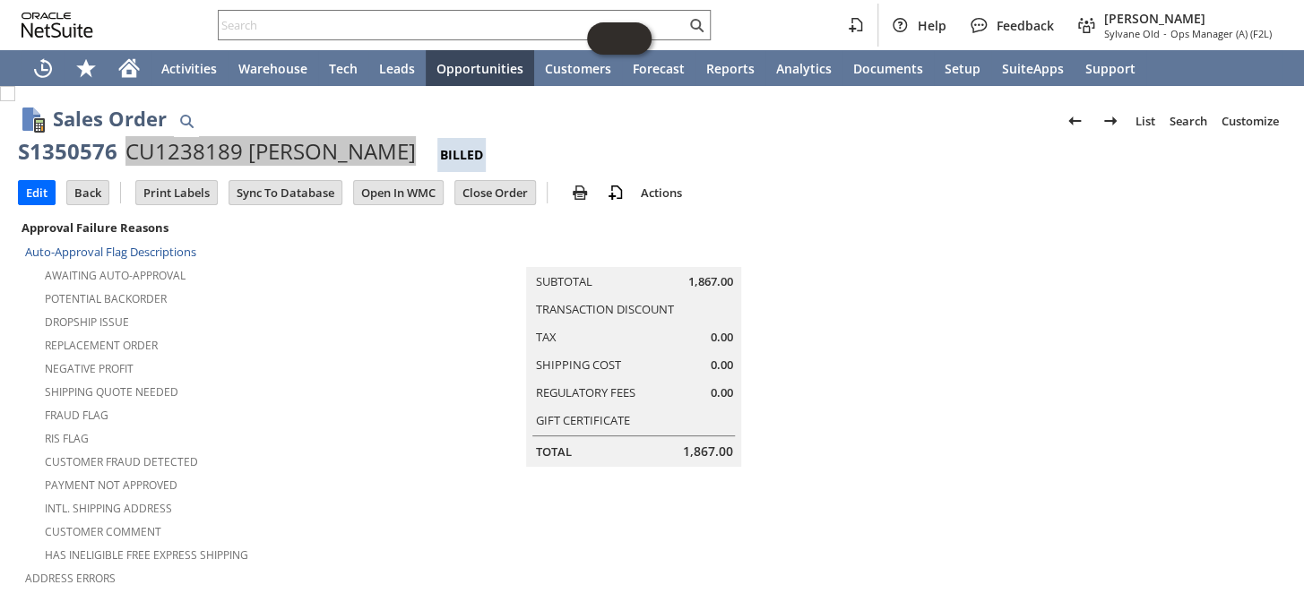
drag, startPoint x: 123, startPoint y: 151, endPoint x: 407, endPoint y: 155, distance: 284.1
click at [407, 155] on div "S1350576 CU1238189 [PERSON_NAME] Customer Billed" at bounding box center [652, 154] width 1268 height 35
drag, startPoint x: 419, startPoint y: 154, endPoint x: 23, endPoint y: 156, distance: 396.0
click at [23, 156] on div "S1350576 CU1238189 [PERSON_NAME] Customer Billed" at bounding box center [652, 154] width 1268 height 35
copy div "S1350576 CU1238189 [PERSON_NAME]"
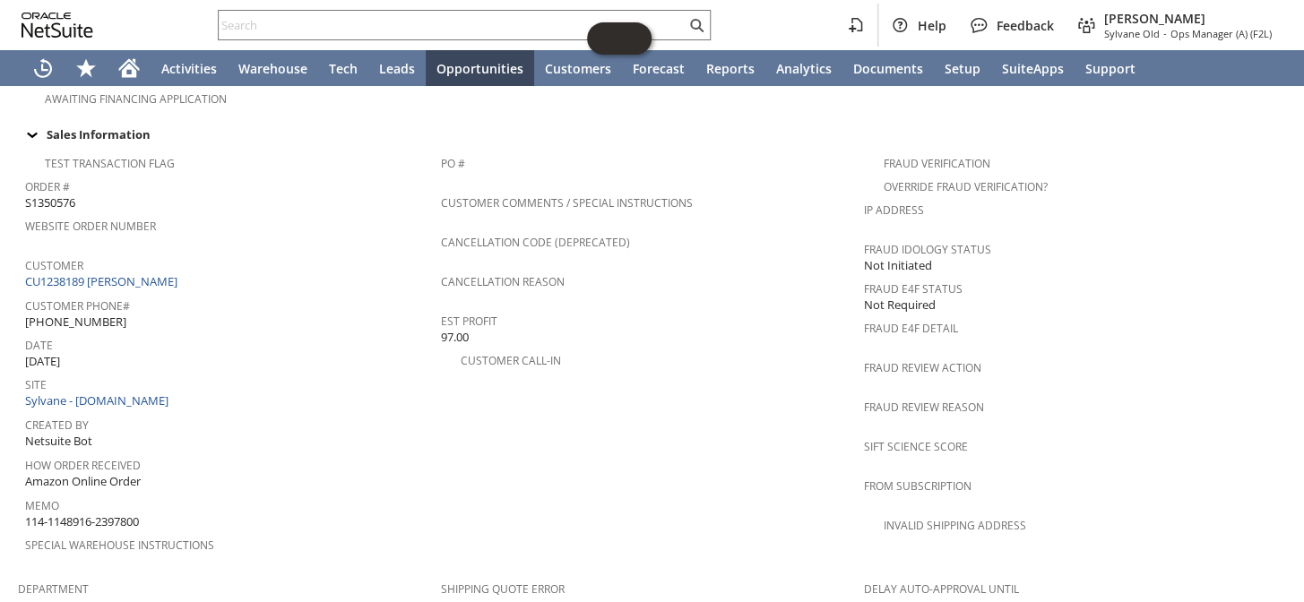
scroll to position [896, 0]
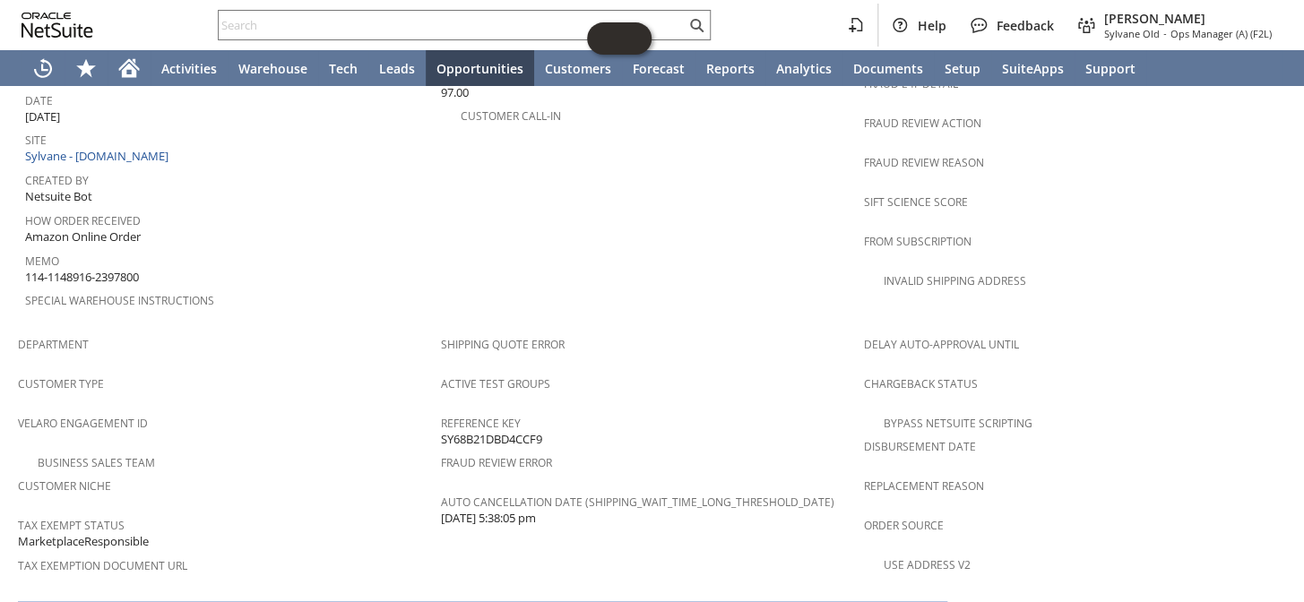
drag, startPoint x: 146, startPoint y: 216, endPoint x: 27, endPoint y: 223, distance: 119.4
click at [27, 248] on div "Memo 114-1148916-2397800" at bounding box center [228, 267] width 407 height 38
copy span "114-1148916-2397800"
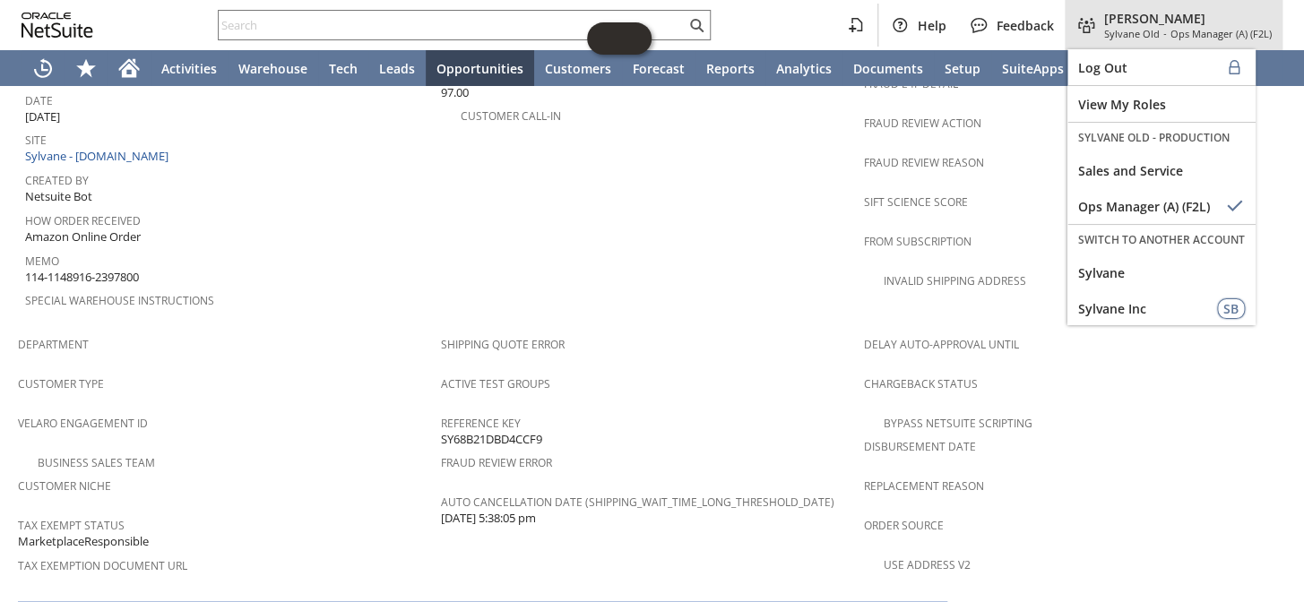
click at [1129, 22] on span "[PERSON_NAME]" at bounding box center [1188, 18] width 168 height 17
